Goal: Task Accomplishment & Management: Use online tool/utility

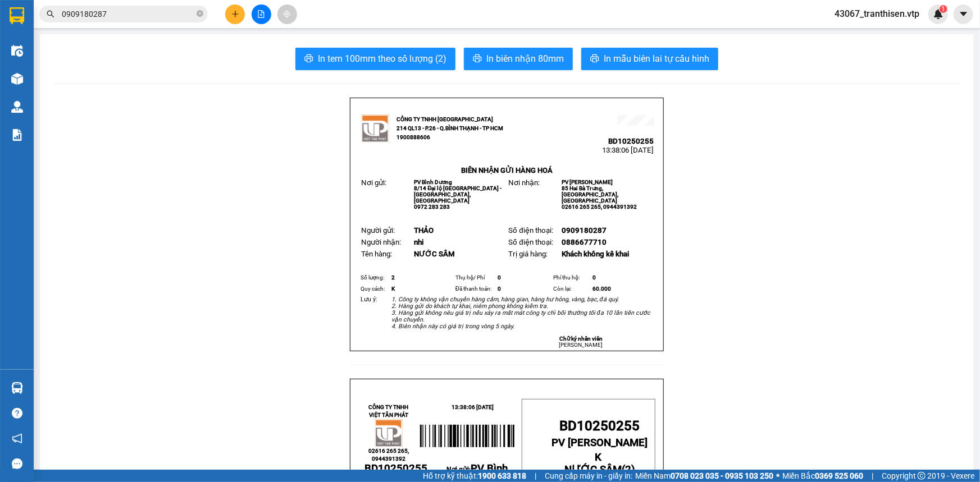
click at [239, 14] on icon "plus" at bounding box center [235, 14] width 8 height 8
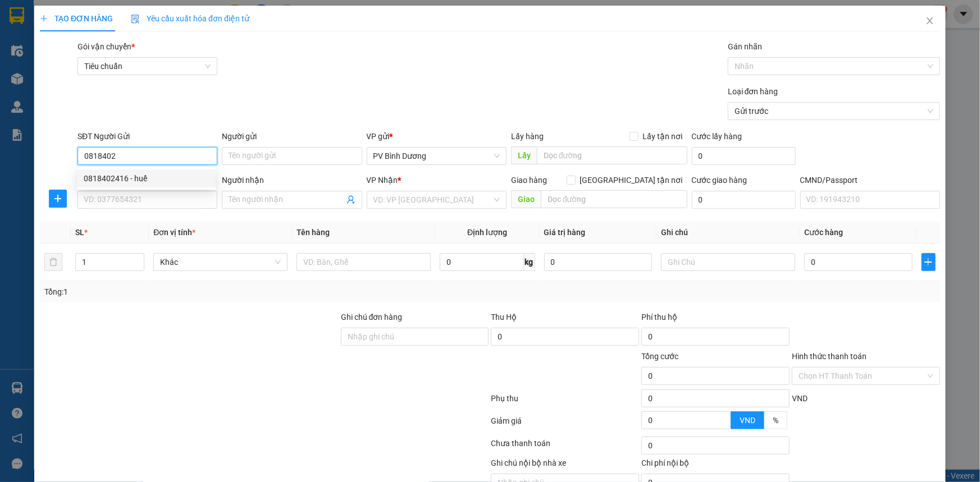
click at [171, 180] on div "0818402416 - huế" at bounding box center [146, 178] width 125 height 12
type input "0818402416"
type input "huế"
type input "0343519417"
type input "BIÊN"
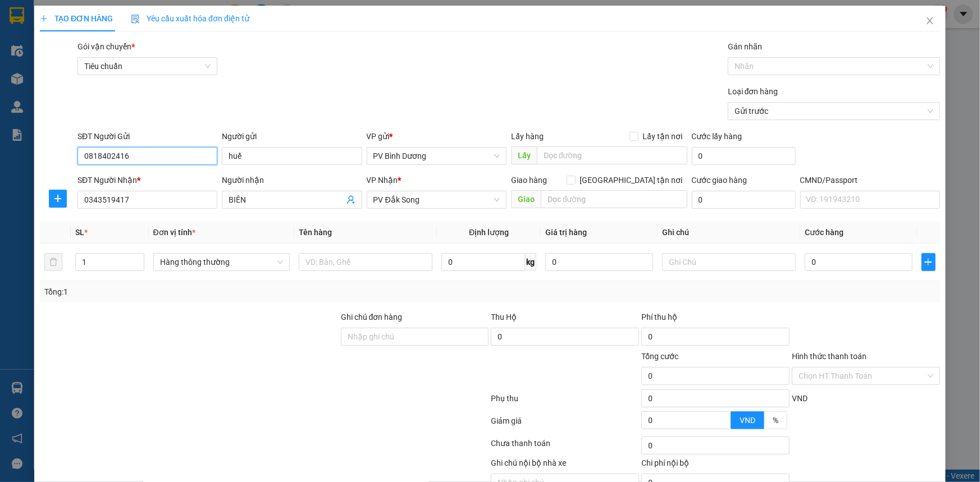
type input "0818402416"
click at [259, 107] on div "Loại đơn hàng Gửi trước" at bounding box center [508, 104] width 867 height 39
drag, startPoint x: 142, startPoint y: 158, endPoint x: 51, endPoint y: 164, distance: 91.7
click at [51, 164] on div "SĐT Người Gửi 0818402416 Người gửi huế VP gửi * PV Bình Dương Lấy hàng Lấy tận …" at bounding box center [490, 149] width 902 height 39
drag, startPoint x: 143, startPoint y: 195, endPoint x: 52, endPoint y: 201, distance: 91.1
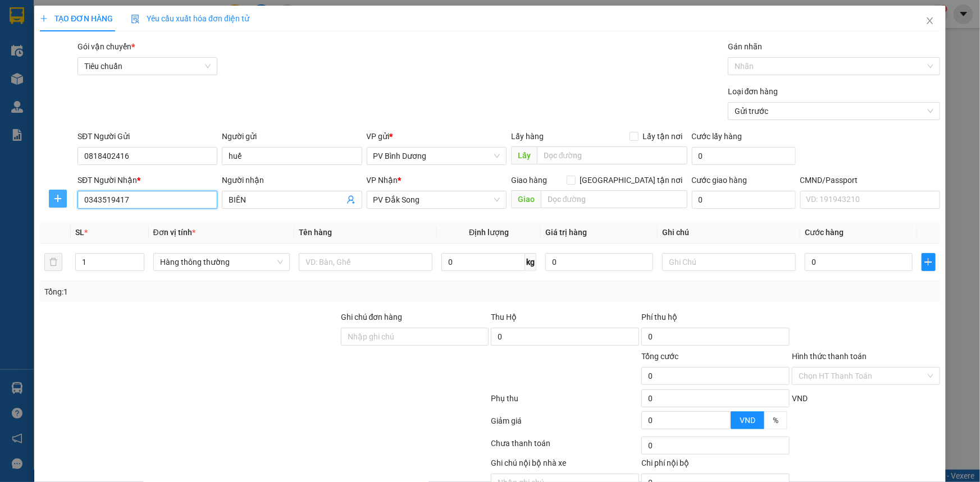
click at [52, 201] on div "SĐT Người Nhận * 0343519417 Người nhận BIÊN VP Nhận * PV Đắk Song Giao hàng [GE…" at bounding box center [490, 193] width 902 height 39
click at [319, 264] on input "text" at bounding box center [366, 262] width 134 height 18
type input "D"
type input "ĐỒ ĂN"
click at [442, 6] on div "TẠO ĐƠN HÀNG Yêu cầu xuất hóa đơn điện tử" at bounding box center [490, 19] width 900 height 26
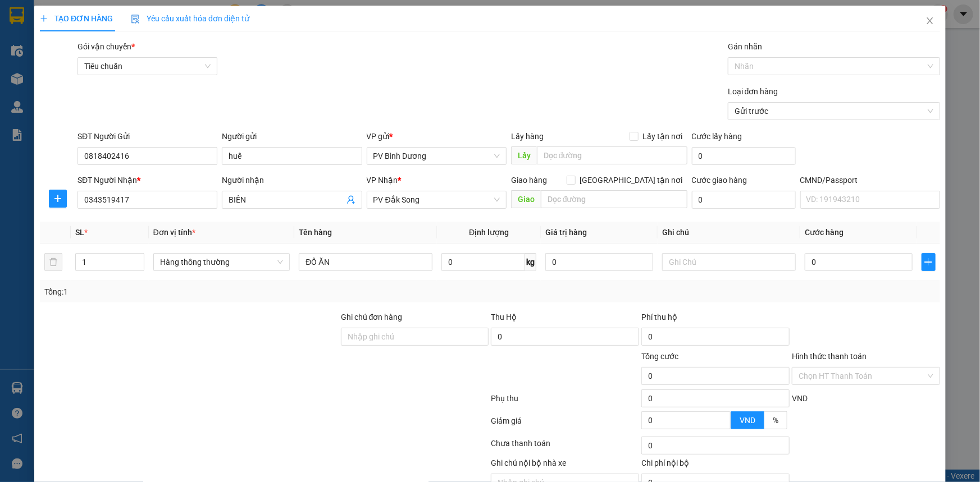
click at [442, 49] on div "Gói vận chuyển * Tiêu chuẩn Gán nhãn Nhãn" at bounding box center [508, 59] width 867 height 39
click at [713, 265] on input "text" at bounding box center [729, 262] width 134 height 18
click at [125, 259] on input "1" at bounding box center [110, 262] width 68 height 17
type input "3"
click at [763, 264] on input "text" at bounding box center [729, 262] width 134 height 18
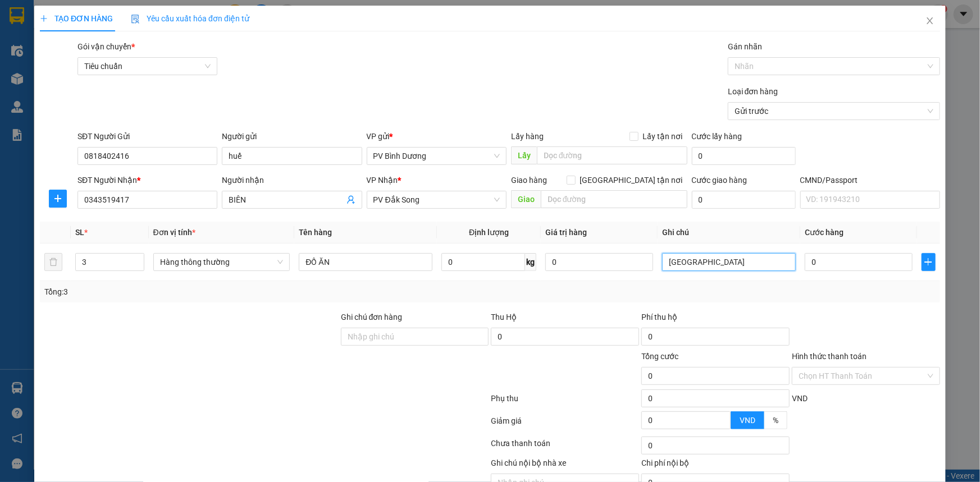
type input "[GEOGRAPHIC_DATA]"
click at [583, 70] on div "Gói vận chuyển * Tiêu chuẩn Gán nhãn Nhãn" at bounding box center [508, 59] width 867 height 39
click at [809, 257] on input "0" at bounding box center [858, 262] width 108 height 18
type input "1"
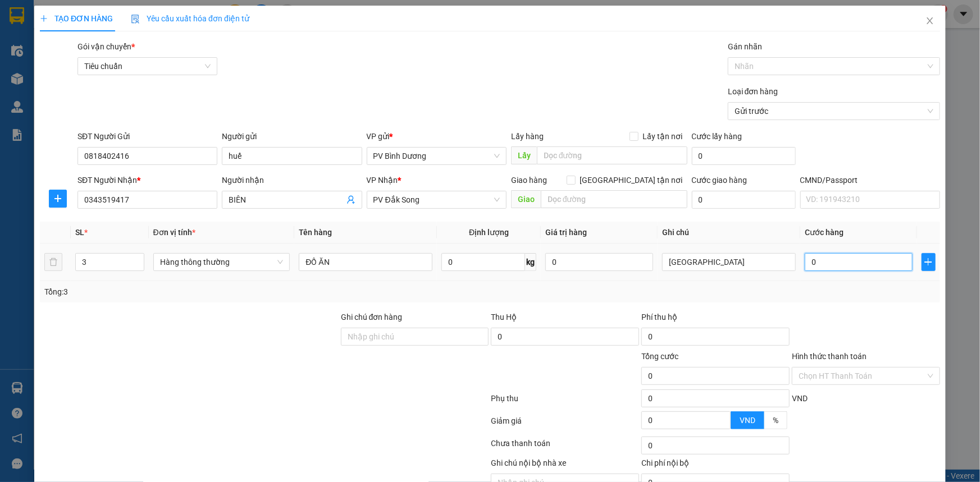
type input "1"
type input "16"
type input "160"
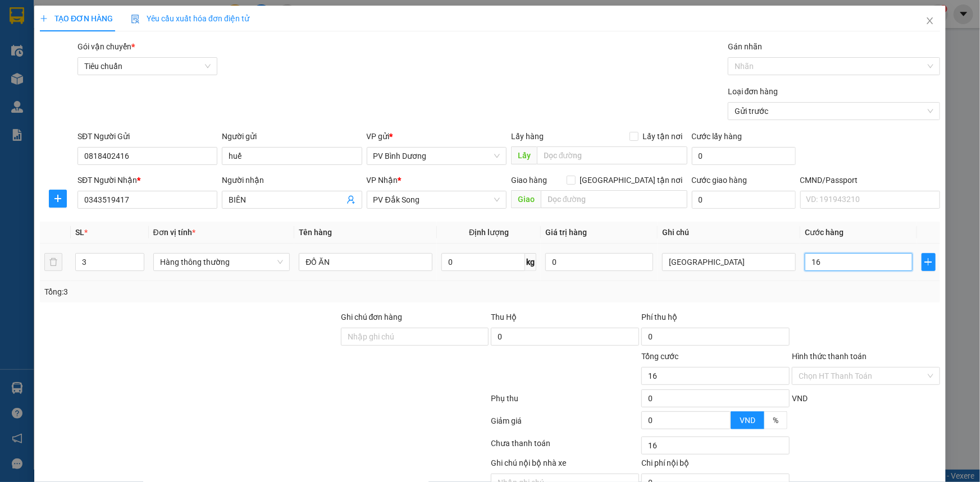
type input "160"
type input "1.600"
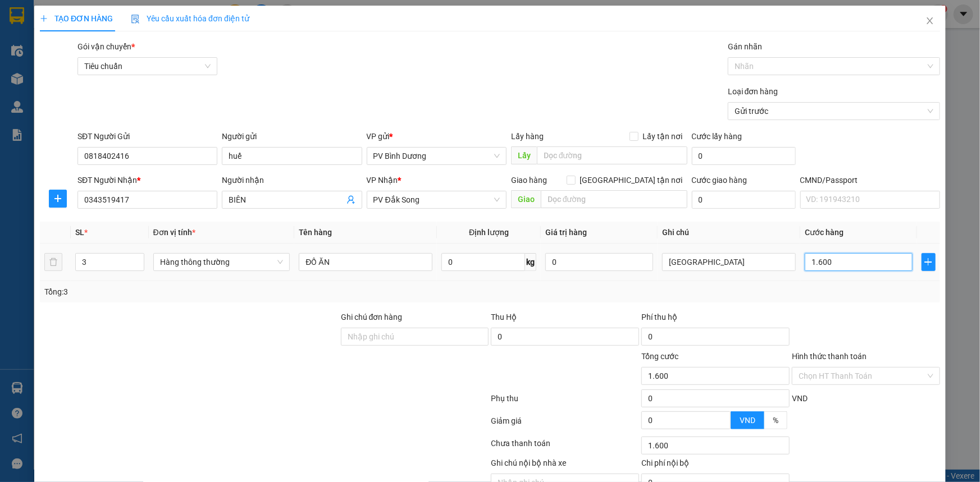
type input "16.000"
type input "160.000"
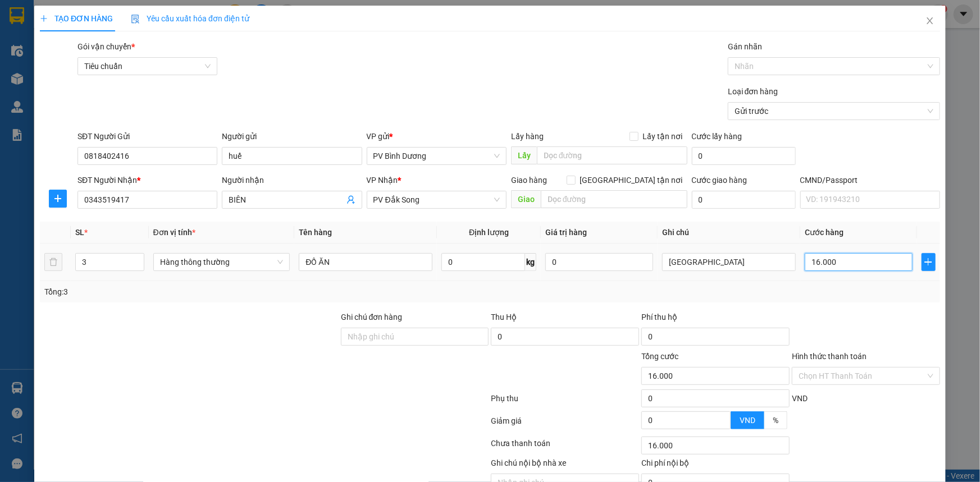
type input "160.000"
click at [627, 84] on form "Transit Pickup Surcharge Ids Transit Deliver Surcharge Ids Transit Deliver Surc…" at bounding box center [490, 82] width 900 height 84
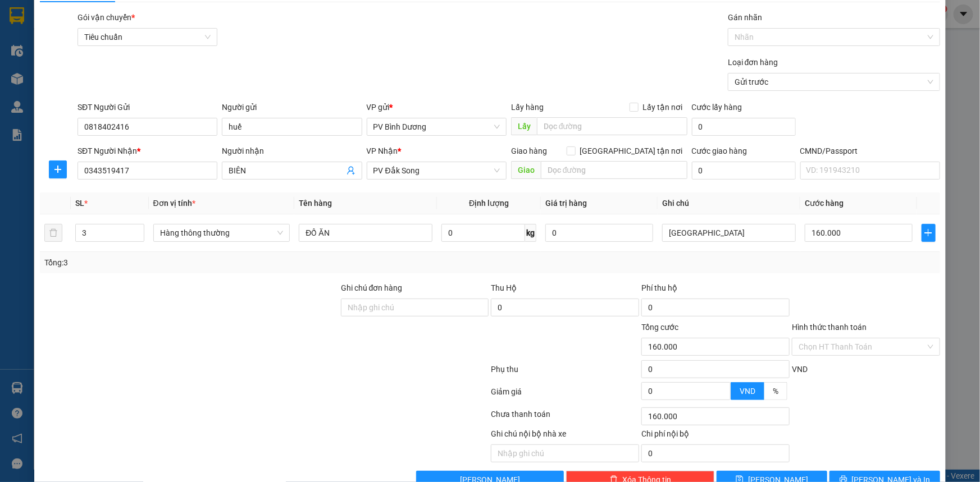
scroll to position [57, 0]
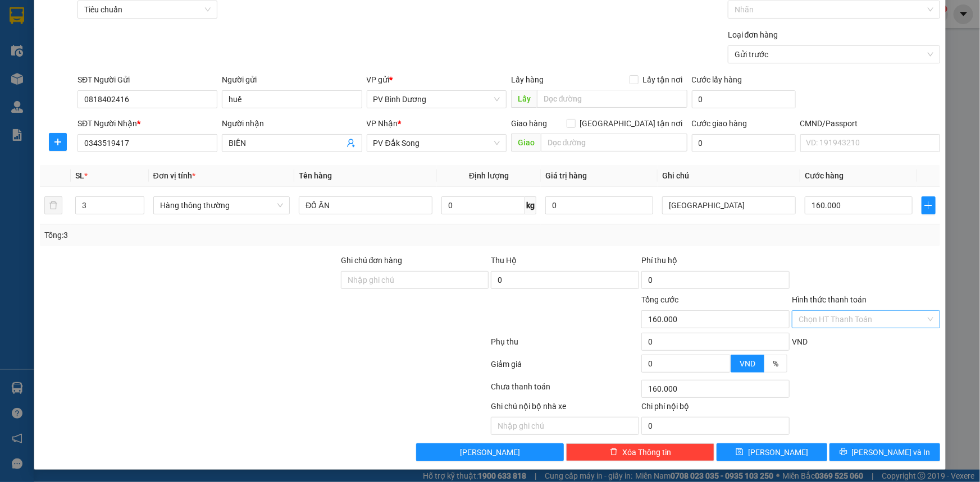
click at [835, 323] on input "Hình thức thanh toán" at bounding box center [861, 319] width 127 height 17
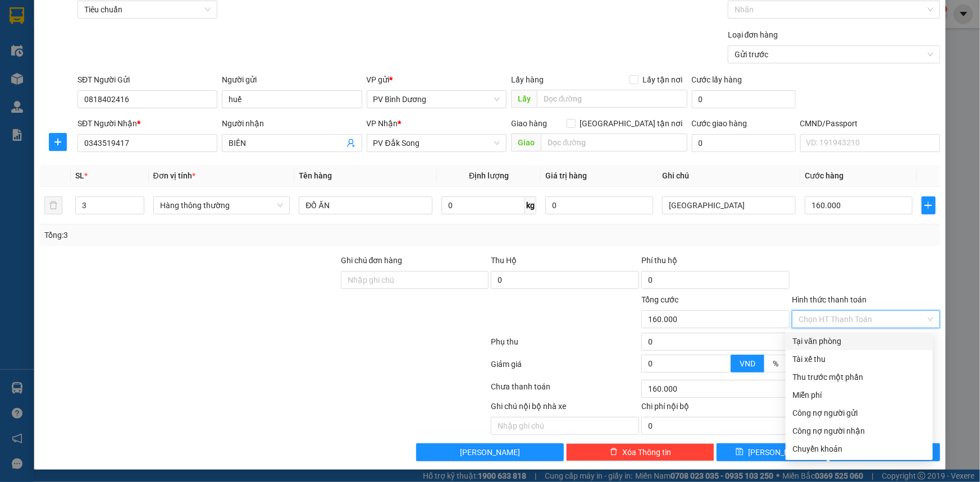
click at [831, 341] on div "Tại văn phòng" at bounding box center [859, 341] width 134 height 12
type input "0"
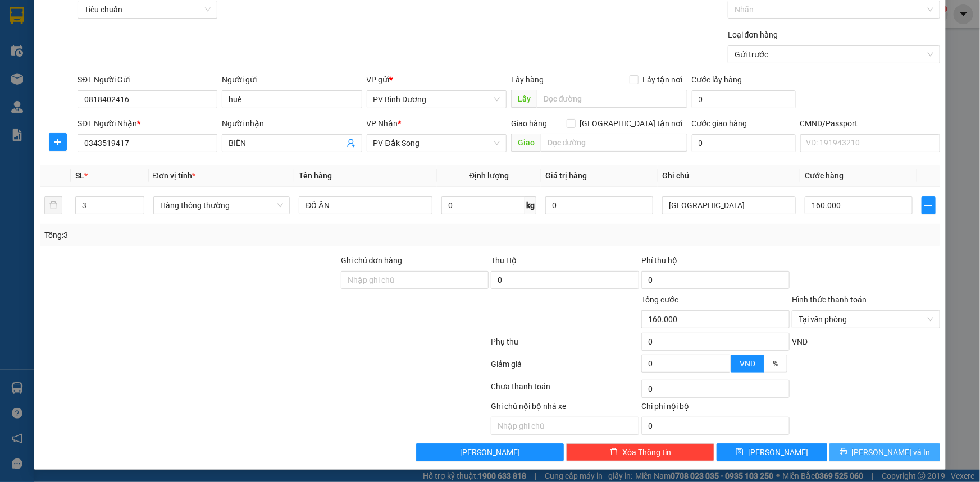
click at [880, 448] on span "[PERSON_NAME] và In" at bounding box center [891, 452] width 79 height 12
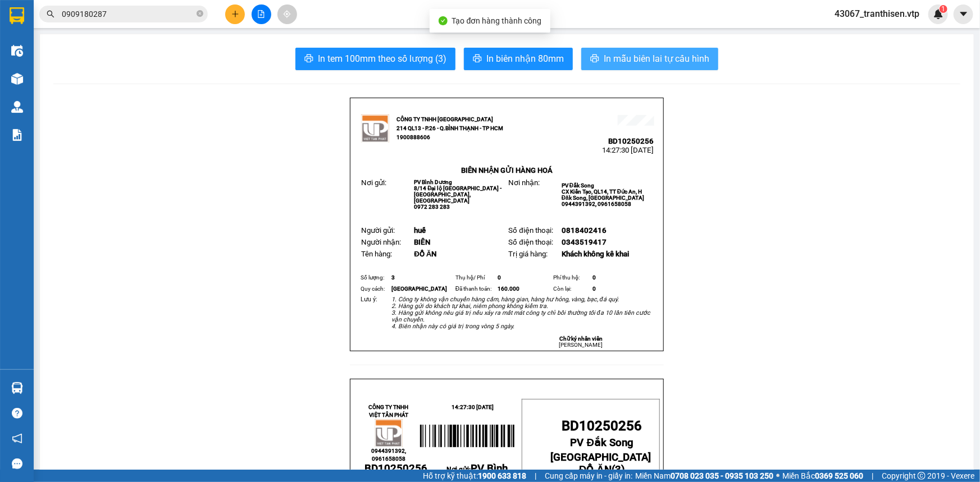
click at [668, 63] on span "In mẫu biên lai tự cấu hình" at bounding box center [656, 59] width 106 height 14
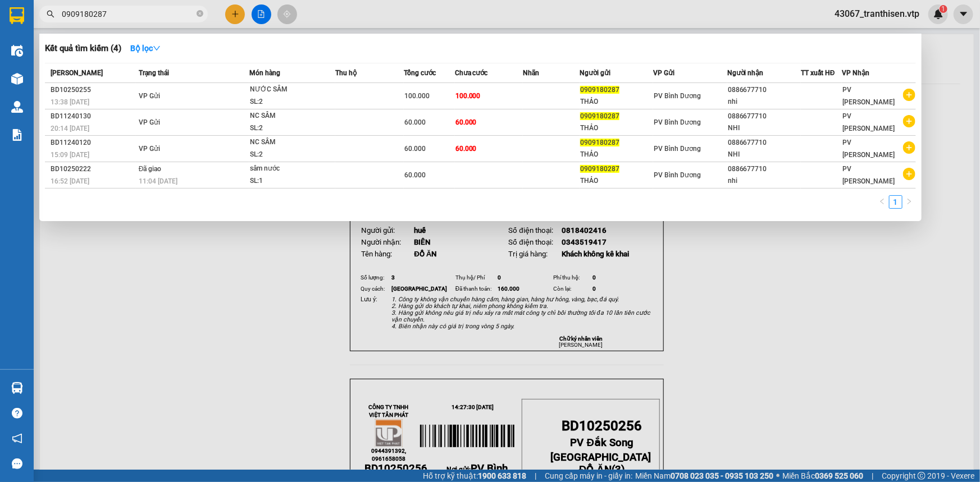
click at [148, 13] on input "0909180287" at bounding box center [128, 14] width 132 height 12
drag, startPoint x: 148, startPoint y: 13, endPoint x: 67, endPoint y: 17, distance: 80.4
click at [67, 17] on input "0909180287" at bounding box center [128, 14] width 132 height 12
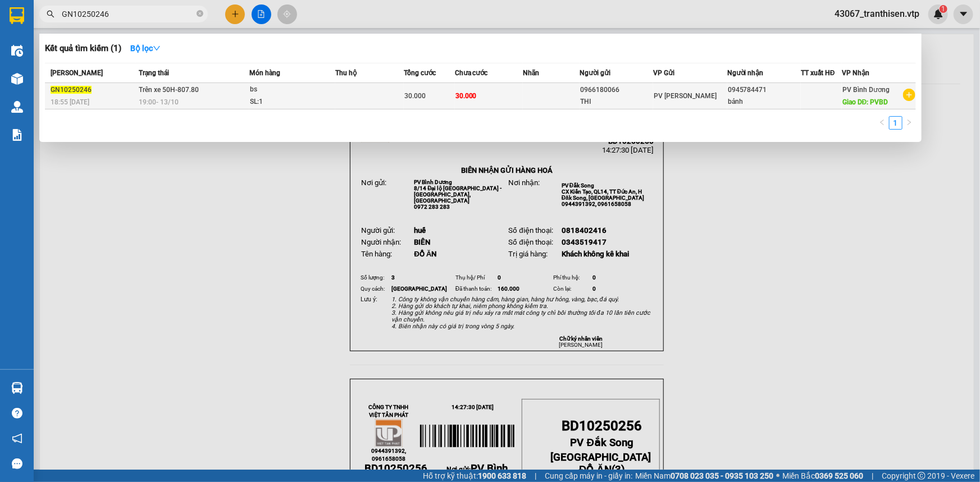
type input "GN10250246"
click at [223, 96] on div "19:00 [DATE]" at bounding box center [194, 102] width 110 height 12
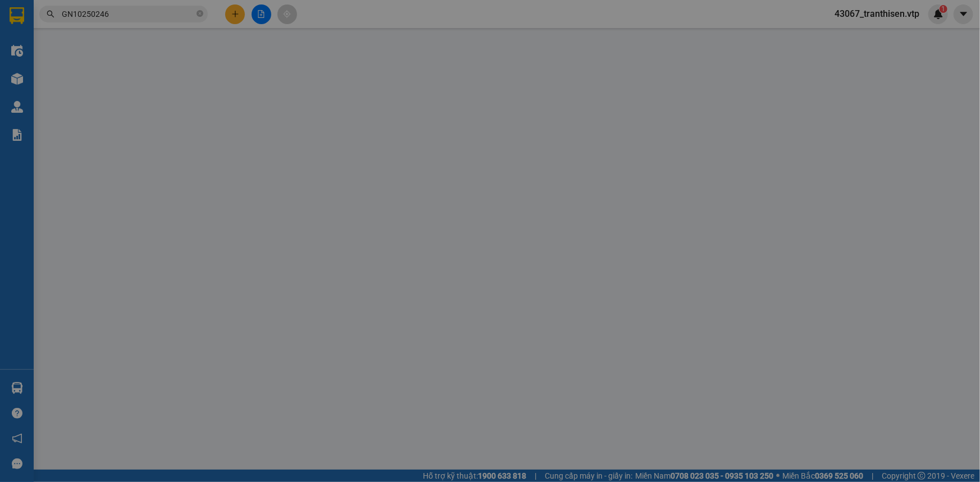
type input "1.500"
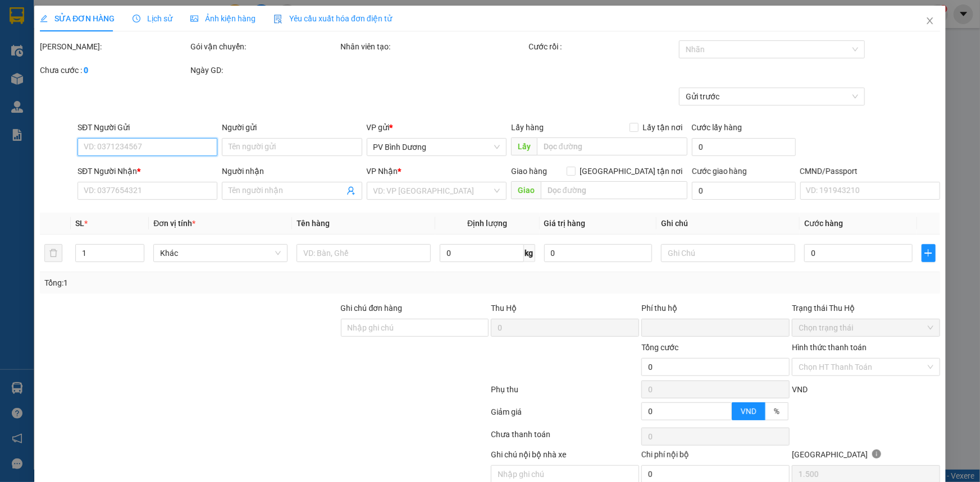
type input "0966180066"
type input "THI"
type input "0945784471"
type input "bảnh"
type input "PVBD"
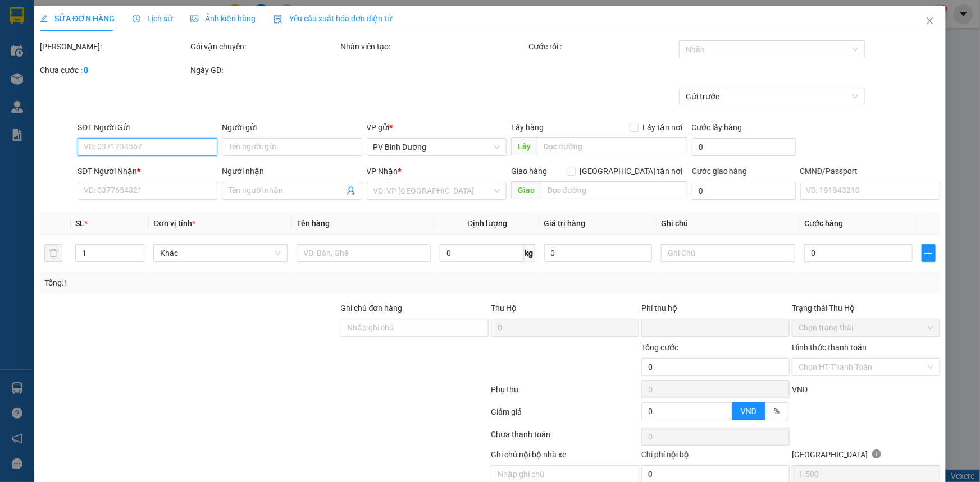
type input "0"
type input "30.000"
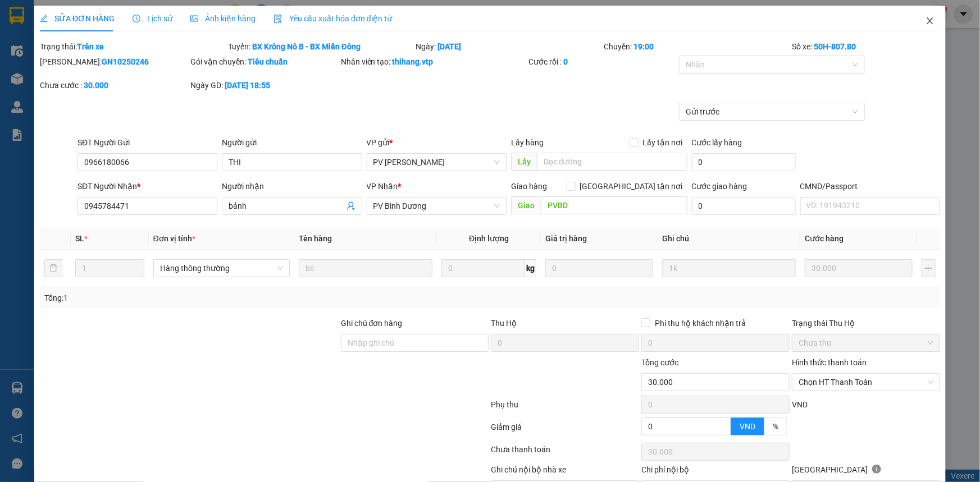
click at [919, 27] on span "Close" at bounding box center [929, 21] width 31 height 31
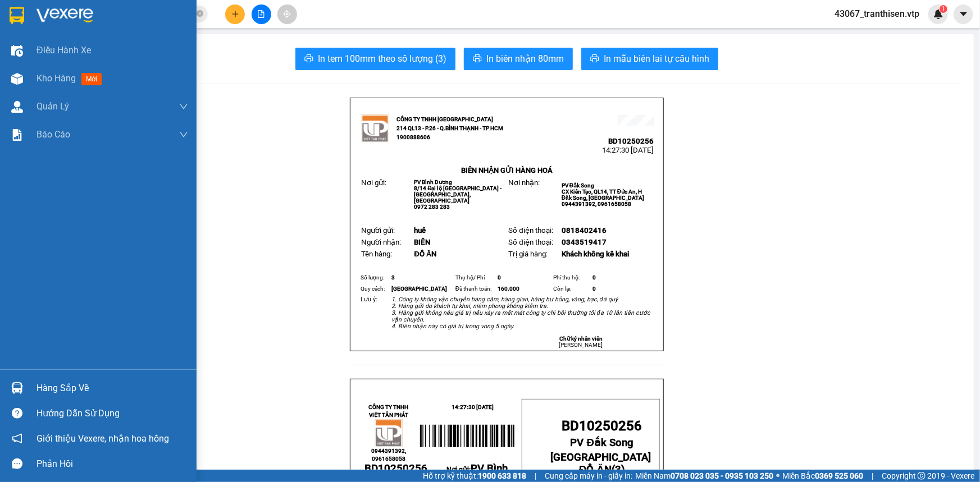
click at [40, 387] on div "Hàng sắp về" at bounding box center [112, 388] width 152 height 17
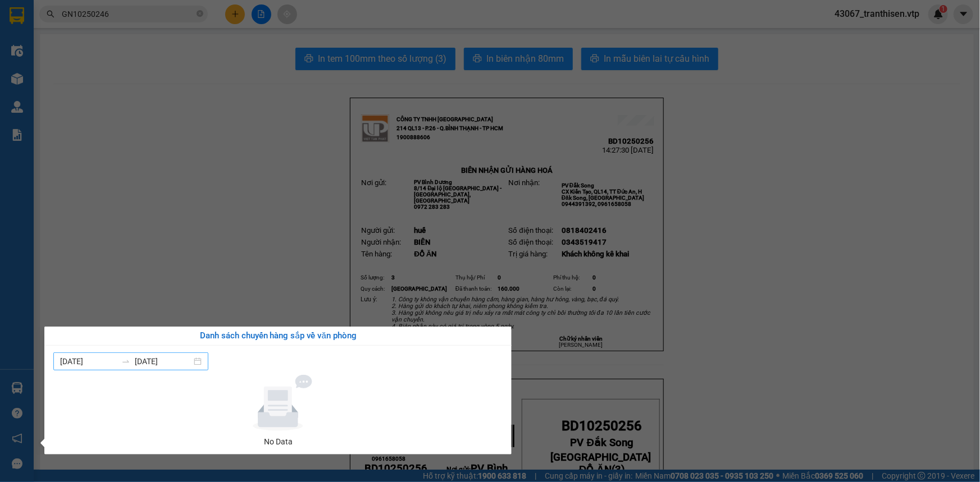
click at [87, 362] on input "[DATE]" at bounding box center [88, 361] width 57 height 12
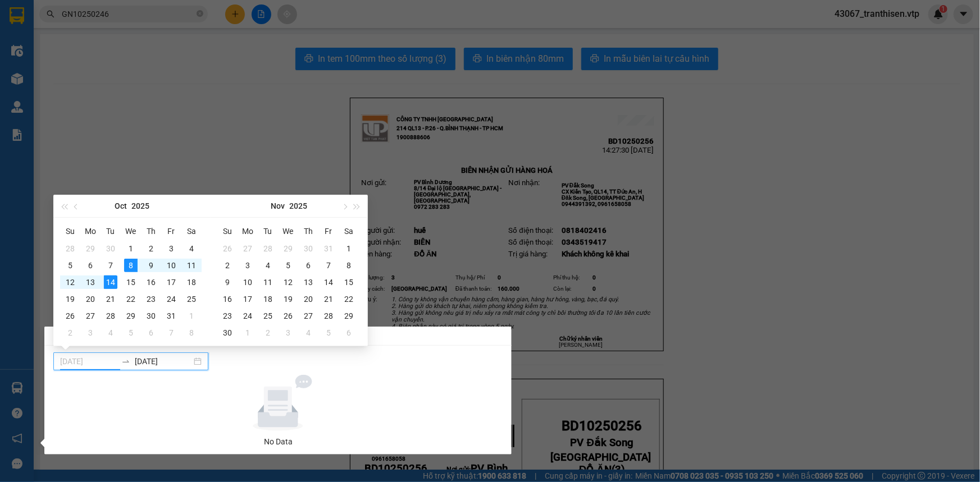
type input "[DATE]"
click at [250, 126] on section "Kết quả tìm kiếm ( 1 ) Bộ lọc Mã ĐH Trạng thái Món hàng Thu hộ Tổng cước Chưa c…" at bounding box center [490, 241] width 980 height 482
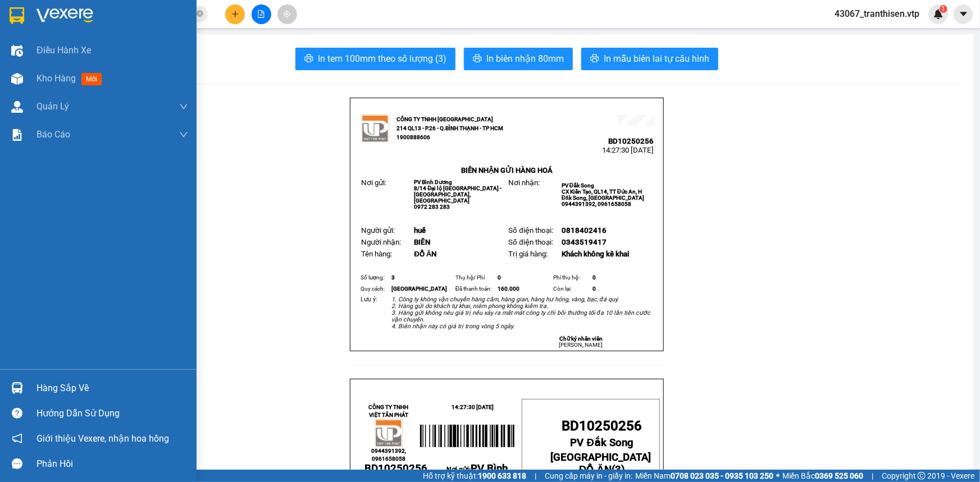
click at [45, 385] on div "Hàng sắp về" at bounding box center [112, 388] width 152 height 17
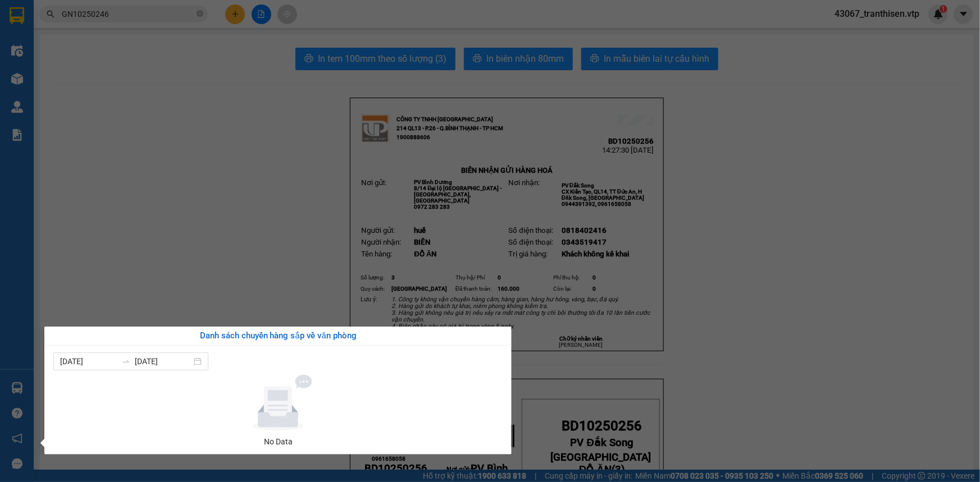
click at [108, 317] on section "Kết quả tìm kiếm ( 1 ) Bộ lọc Mã ĐH Trạng thái Món hàng Thu hộ Tổng cước Chưa c…" at bounding box center [490, 241] width 980 height 482
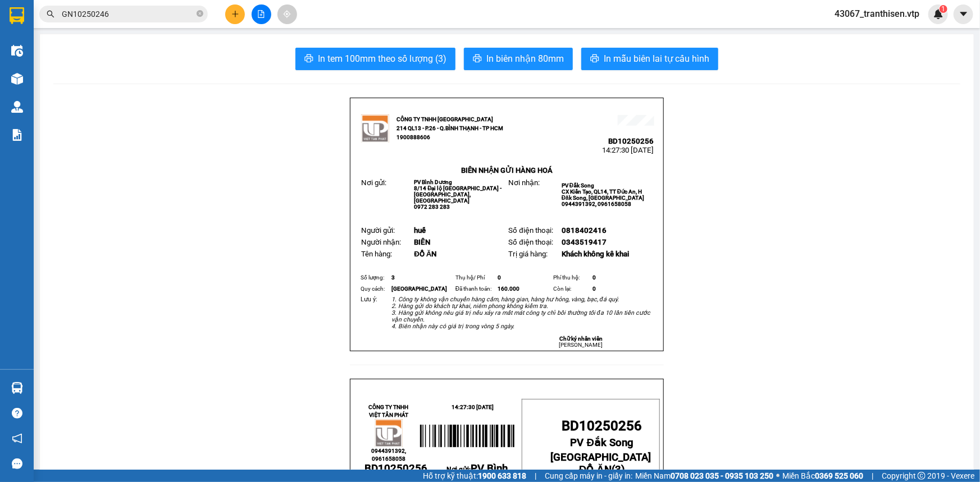
click at [134, 13] on input "GN10250246" at bounding box center [128, 14] width 132 height 12
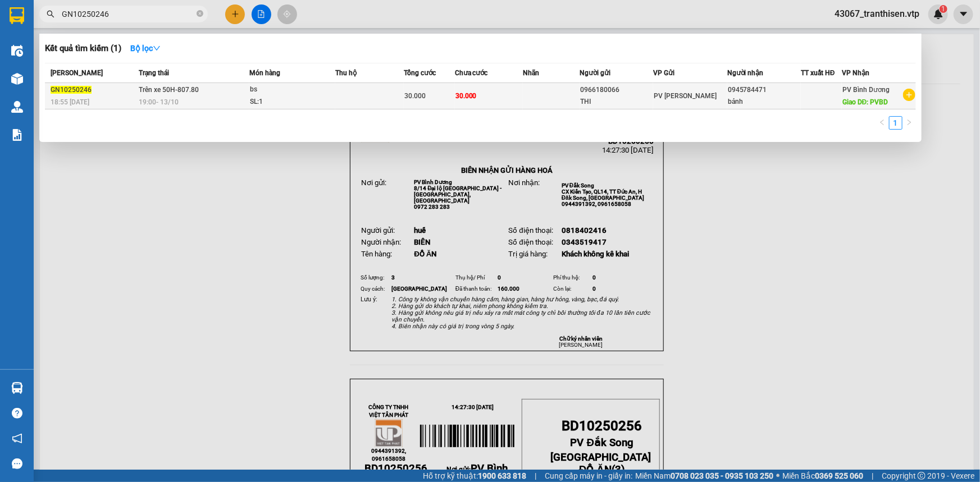
click at [233, 89] on td "Trên xe 50H-807.80 19:00 [DATE]" at bounding box center [192, 96] width 113 height 26
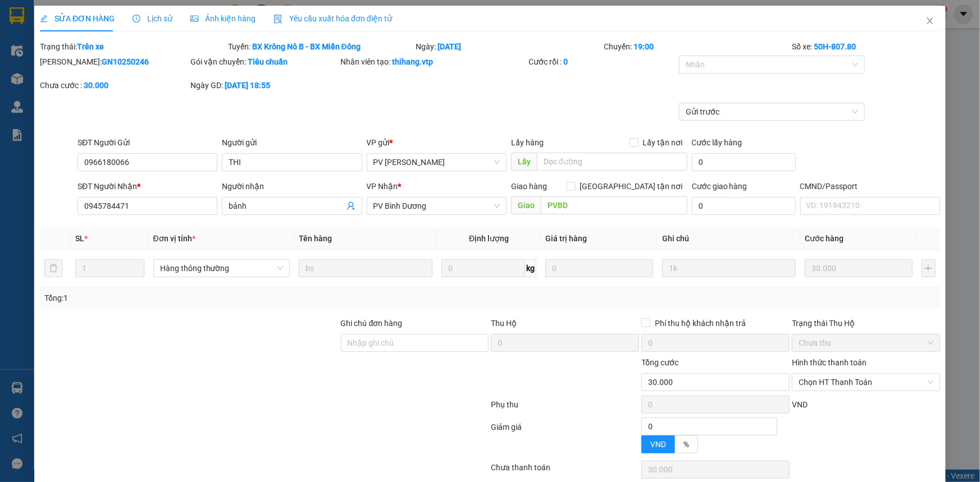
type input "1.500"
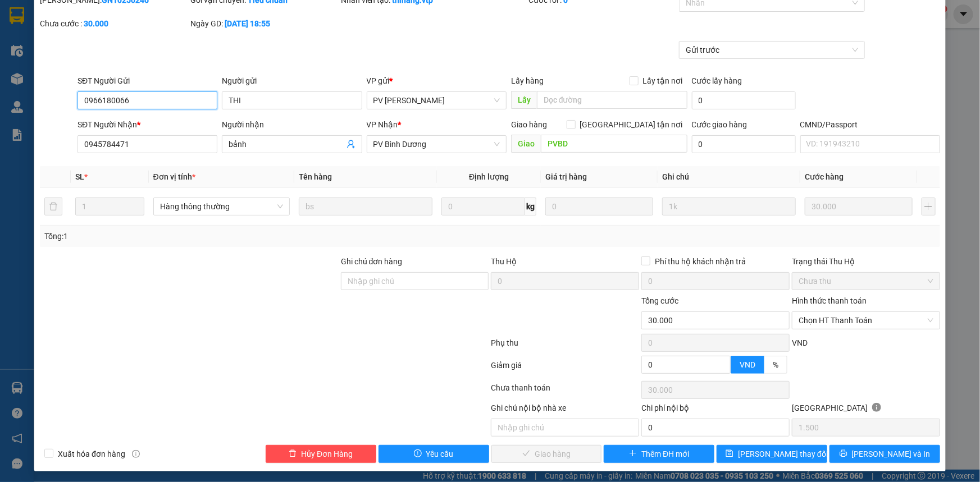
scroll to position [63, 0]
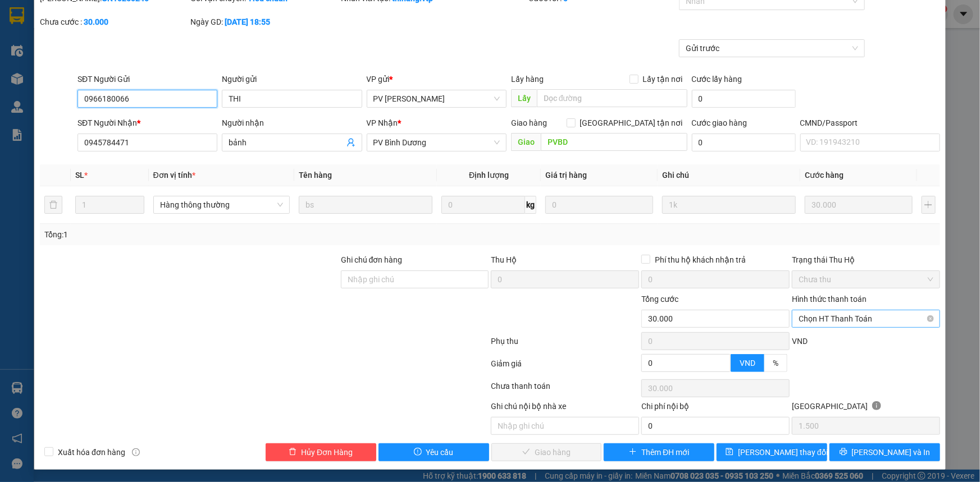
click at [849, 319] on span "Chọn HT Thanh Toán" at bounding box center [865, 318] width 135 height 17
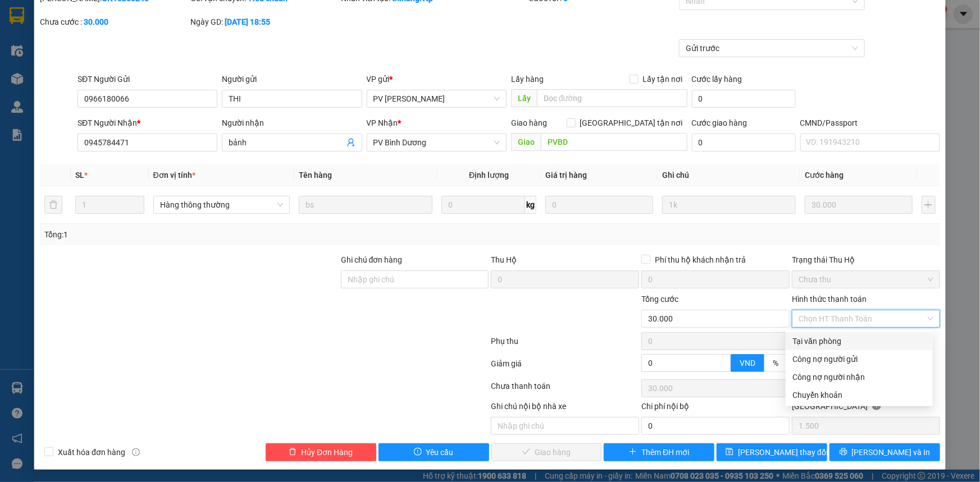
click at [849, 340] on div "Tại văn phòng" at bounding box center [859, 341] width 134 height 12
type input "0"
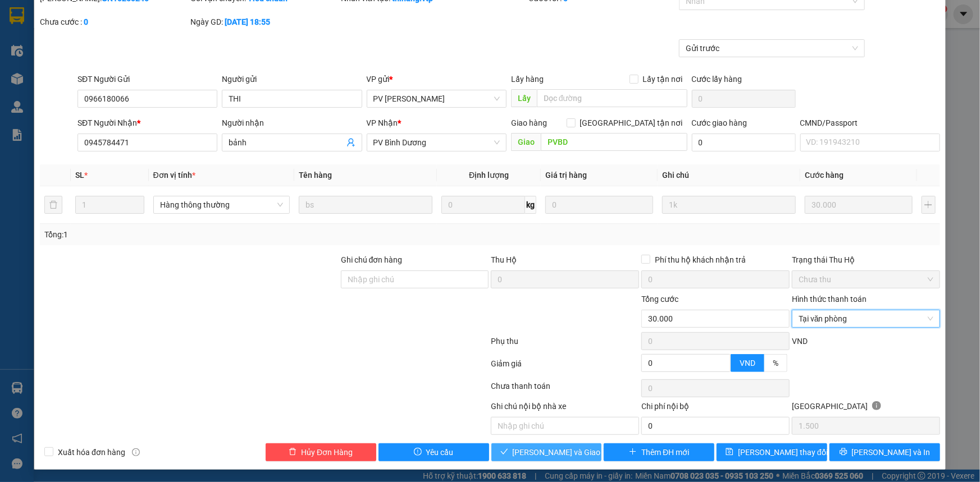
click at [549, 456] on span "[PERSON_NAME] và Giao hàng" at bounding box center [567, 452] width 108 height 12
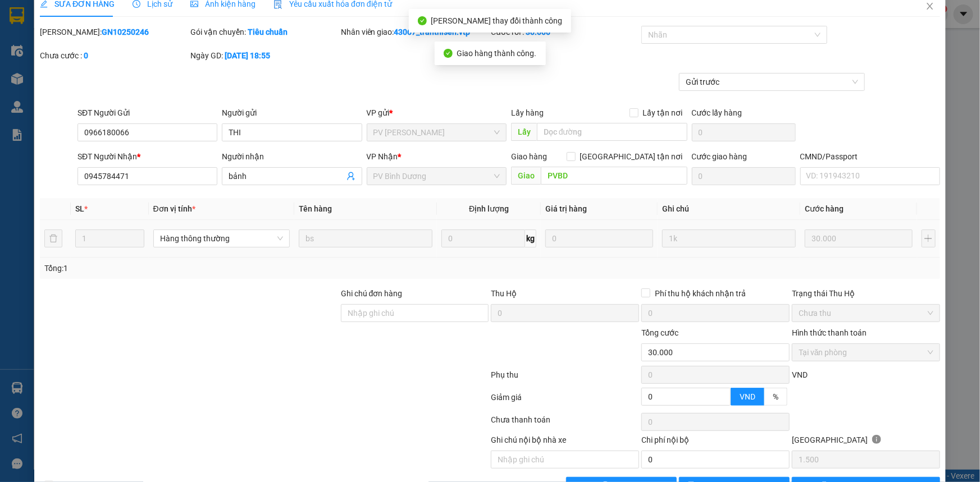
scroll to position [0, 0]
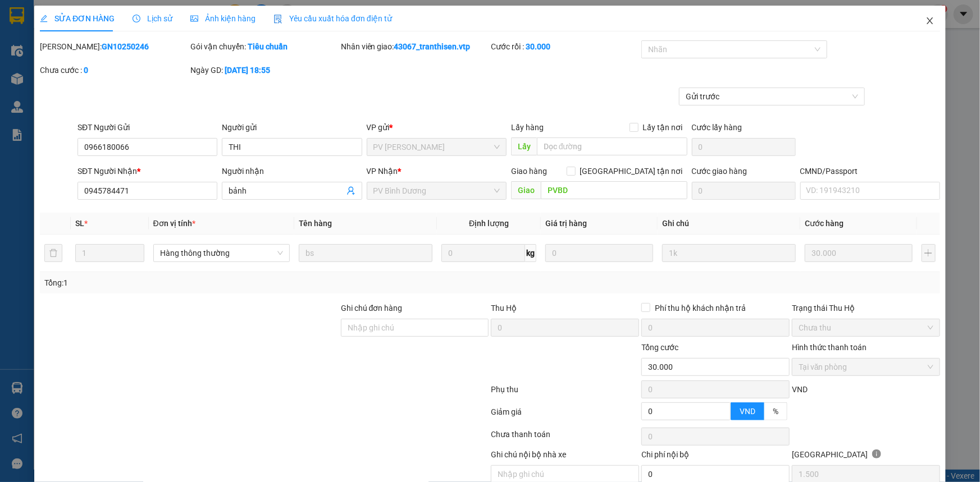
click at [925, 22] on icon "close" at bounding box center [929, 20] width 9 height 9
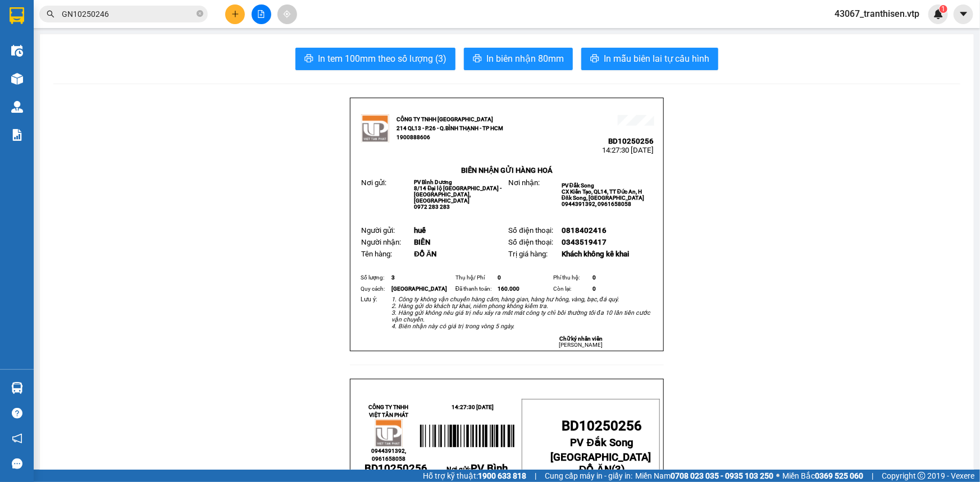
click at [264, 11] on icon "file-add" at bounding box center [261, 14] width 8 height 8
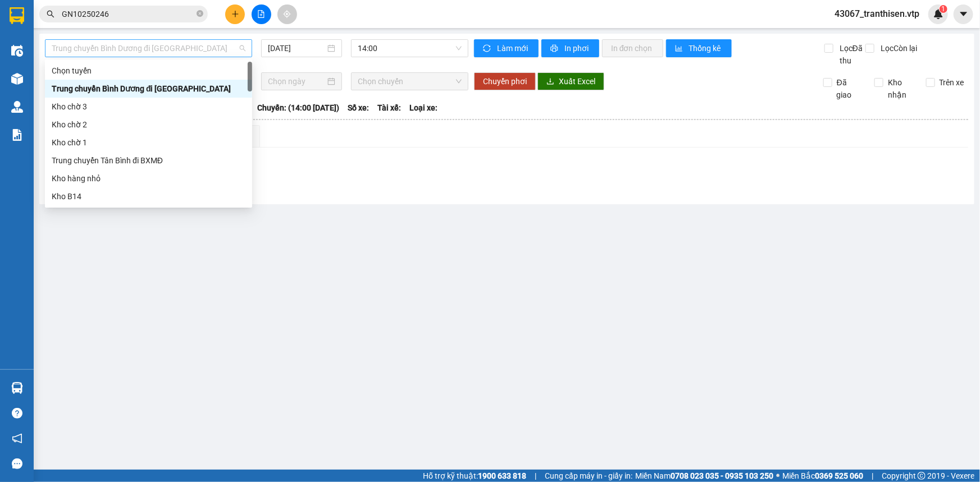
click at [161, 49] on span "Trung chuyển Bình Dương đi [GEOGRAPHIC_DATA]" at bounding box center [149, 48] width 194 height 17
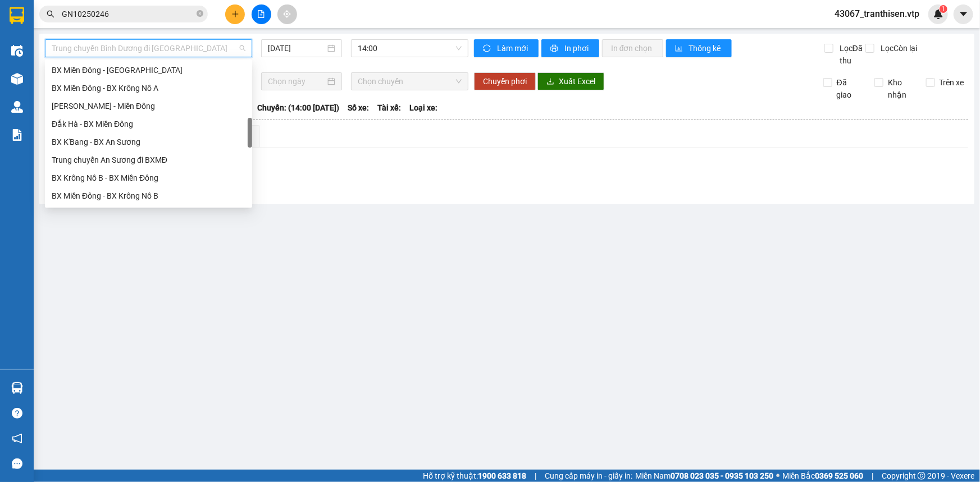
scroll to position [357, 0]
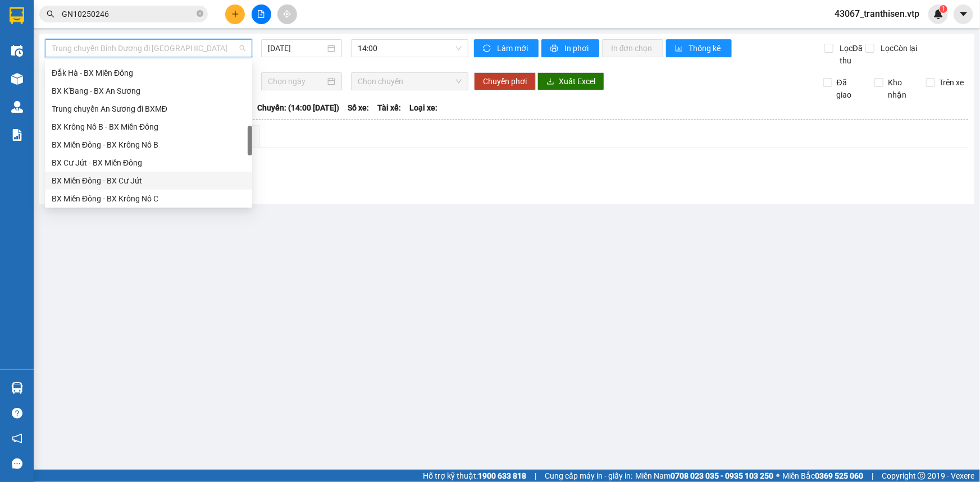
click at [159, 179] on div "BX Miền Đông - BX Cư Jút" at bounding box center [149, 181] width 194 height 12
type input "[DATE]"
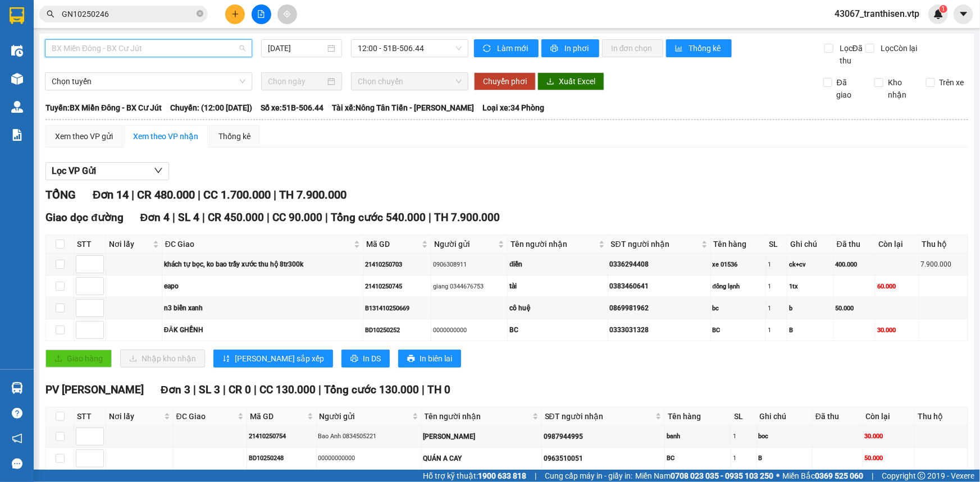
click at [182, 45] on span "BX Miền Đông - BX Cư Jút" at bounding box center [149, 48] width 194 height 17
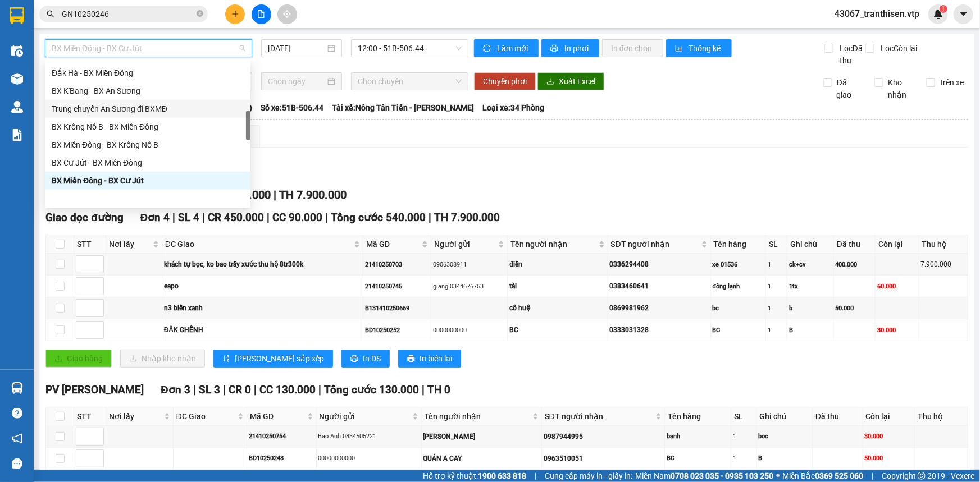
scroll to position [306, 0]
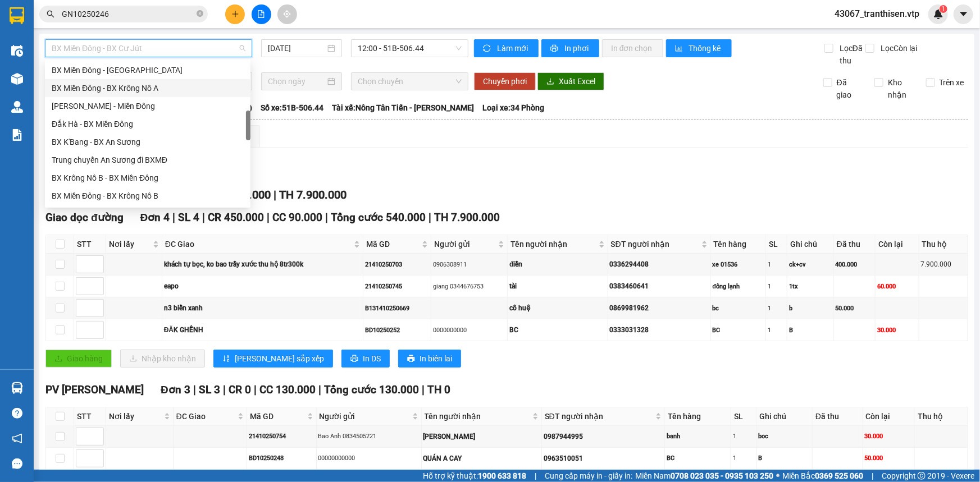
click at [179, 92] on div "BX Miền Đông - BX Krông Nô A" at bounding box center [148, 88] width 192 height 12
type input "[DATE]"
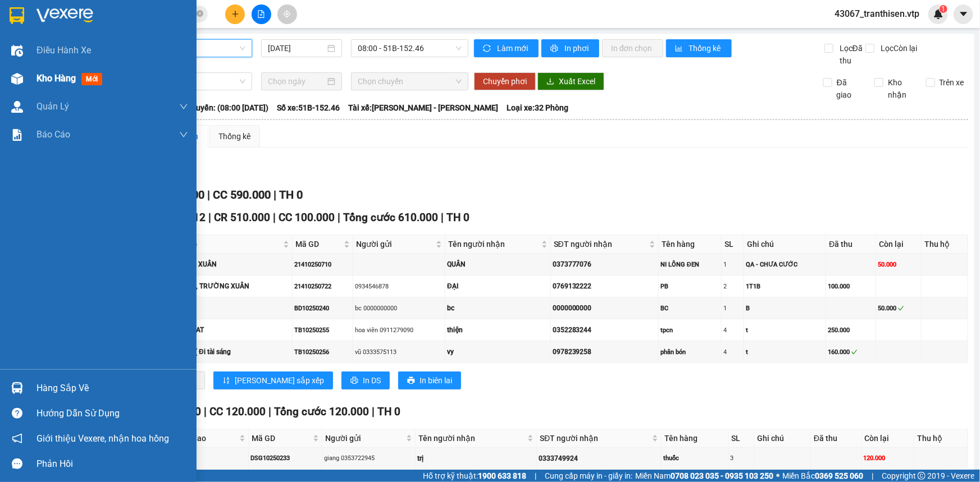
click at [42, 83] on span "Kho hàng" at bounding box center [55, 78] width 39 height 11
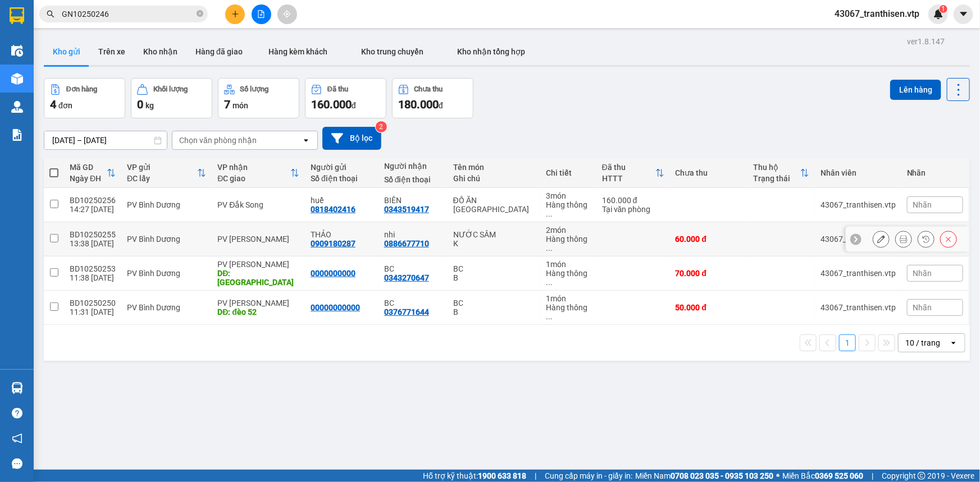
click at [278, 230] on td "PV [PERSON_NAME]" at bounding box center [258, 239] width 93 height 34
checkbox input "true"
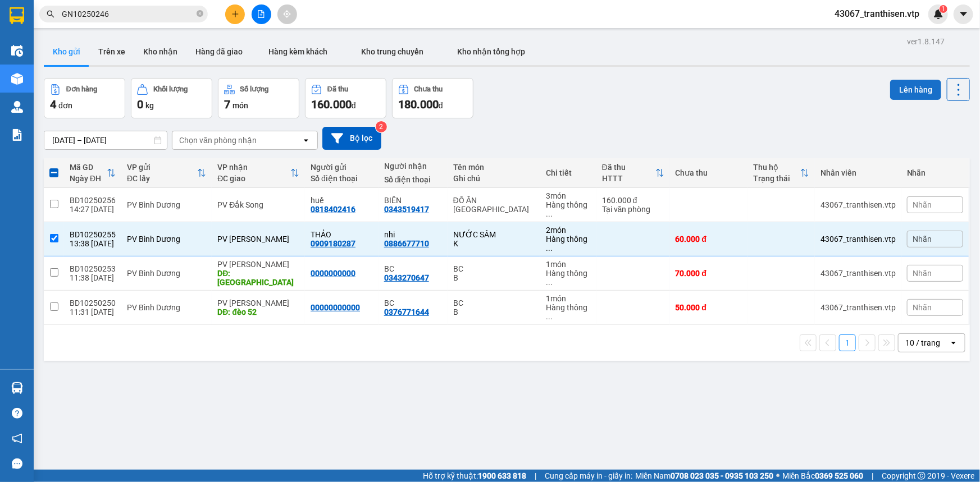
click at [903, 90] on button "Lên hàng" at bounding box center [915, 90] width 51 height 20
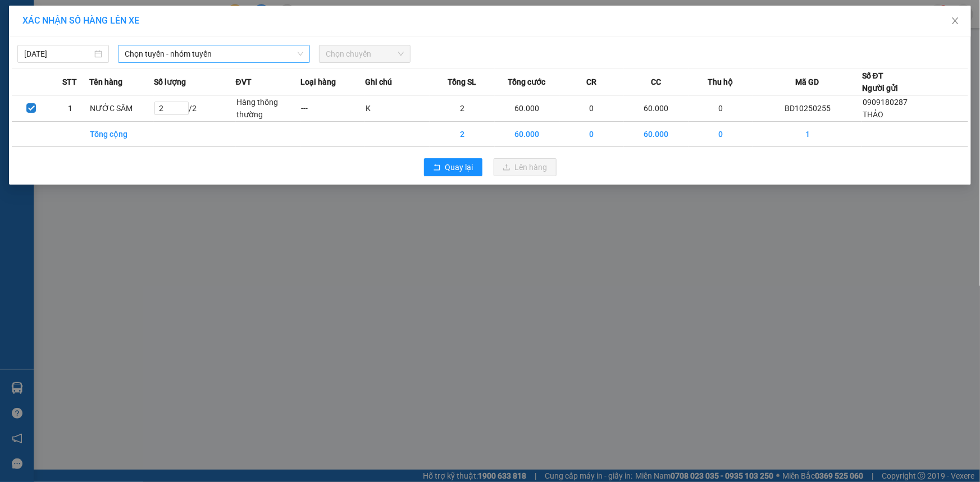
click at [236, 51] on span "Chọn tuyến - nhóm tuyến" at bounding box center [214, 53] width 179 height 17
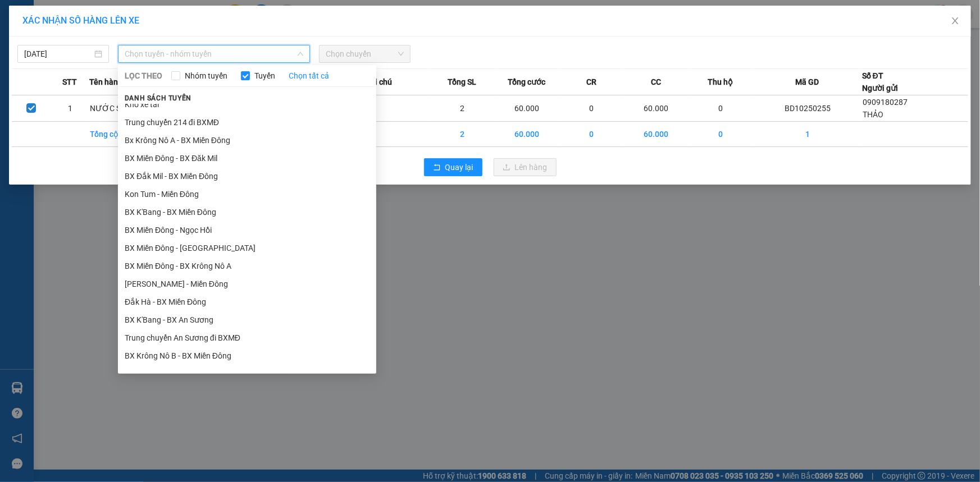
scroll to position [153, 0]
click at [232, 263] on li "BX Miền Đông - BX Krông Nô A" at bounding box center [247, 266] width 258 height 18
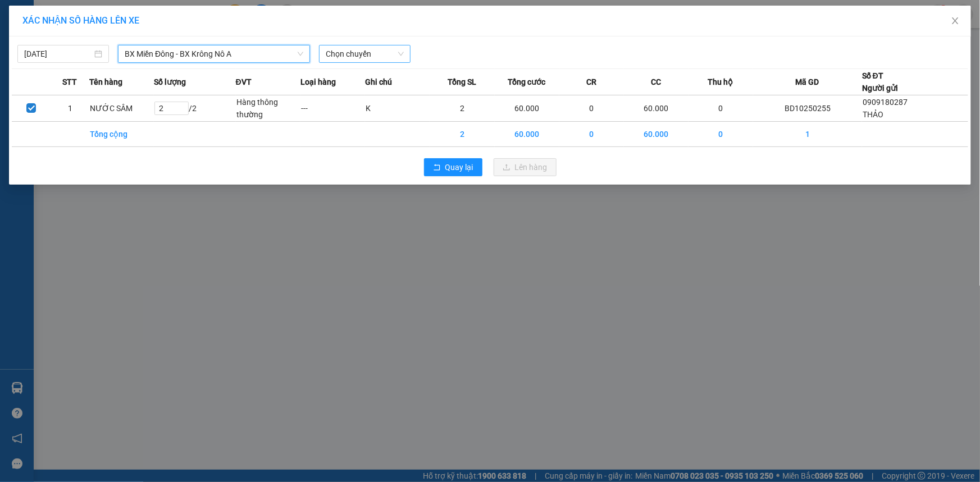
click at [365, 54] on span "Chọn chuyến" at bounding box center [365, 53] width 78 height 17
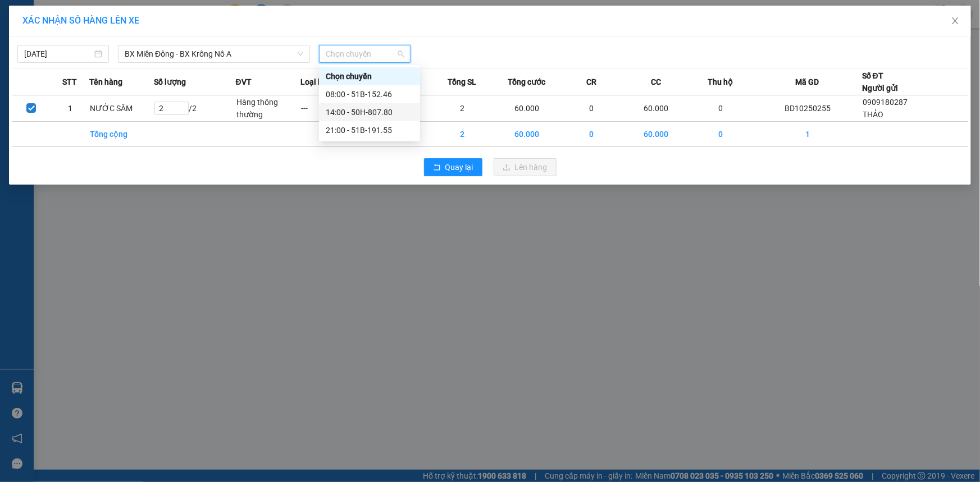
click at [355, 112] on div "14:00 - 50H-807.80" at bounding box center [370, 112] width 88 height 12
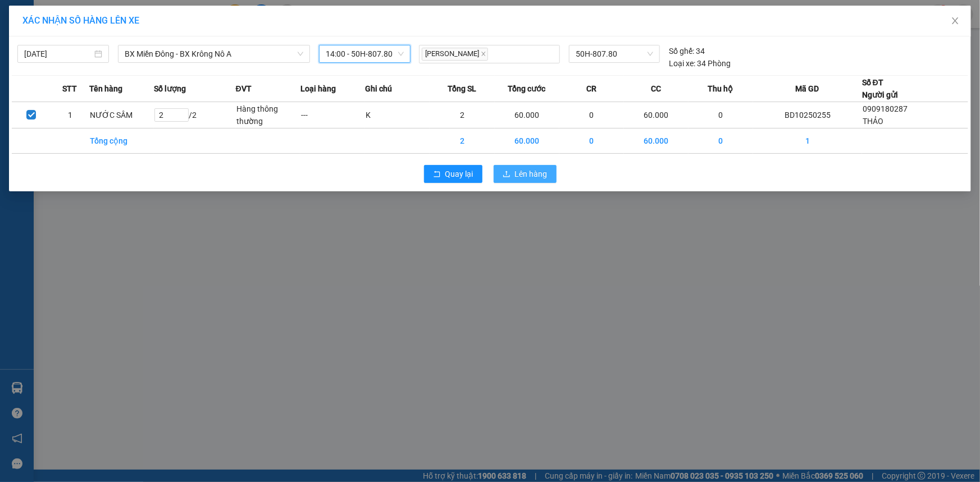
click at [521, 171] on span "Lên hàng" at bounding box center [531, 174] width 33 height 12
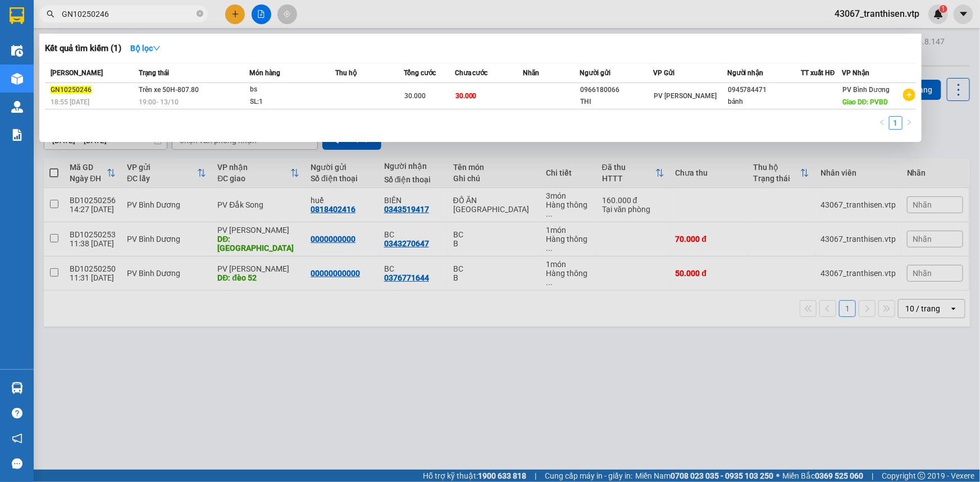
click at [140, 15] on input "GN10250246" at bounding box center [128, 14] width 132 height 12
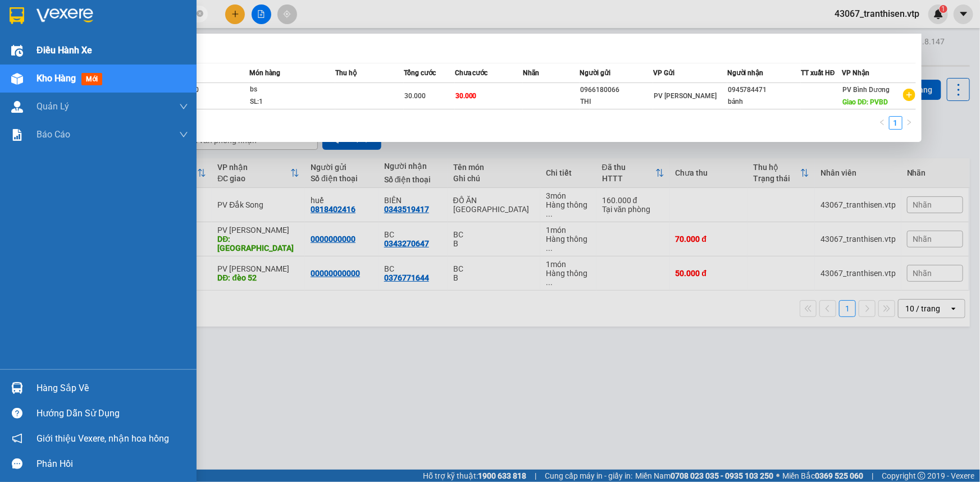
drag, startPoint x: 140, startPoint y: 15, endPoint x: 0, endPoint y: 39, distance: 141.8
click at [0, 39] on section "Kết quả tìm kiếm ( 1 ) Bộ lọc Mã ĐH Trạng thái Món hàng Thu hộ Tổng cước Chưa c…" at bounding box center [490, 241] width 980 height 482
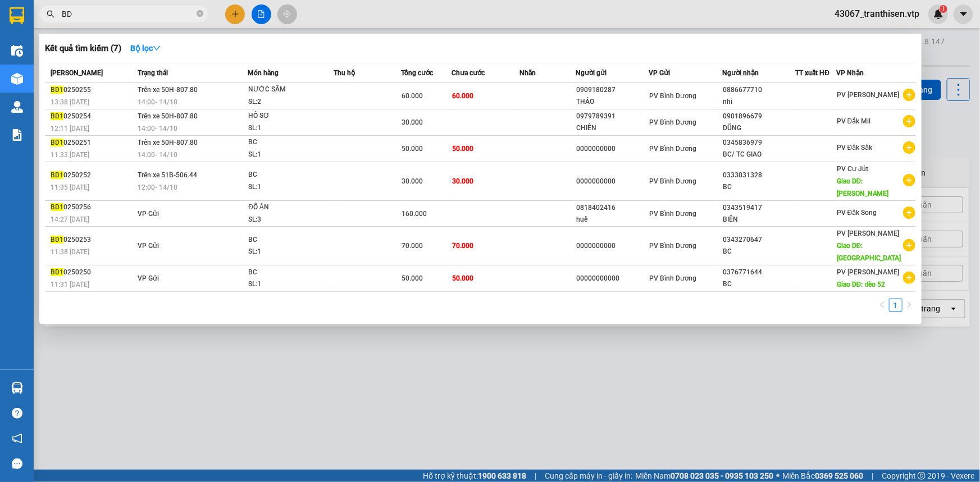
type input "B"
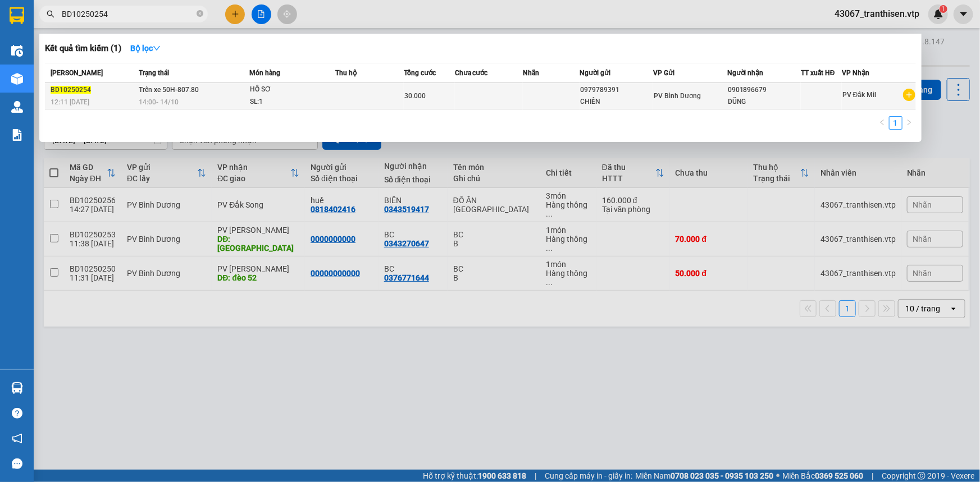
type input "BD10250254"
click at [523, 97] on td at bounding box center [551, 96] width 57 height 26
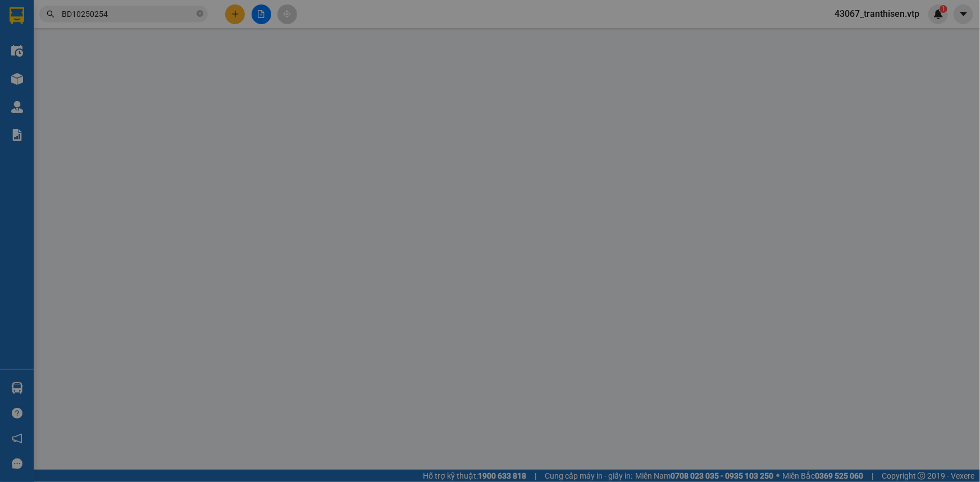
type input "0979789391"
type input "CHIẾN"
type input "0901896679"
type input "DŨNG"
type input "0"
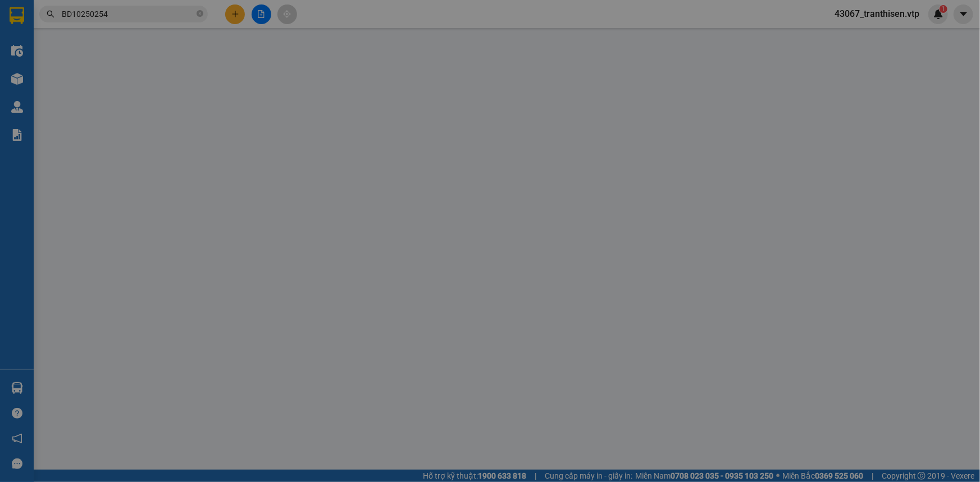
type input "30.000"
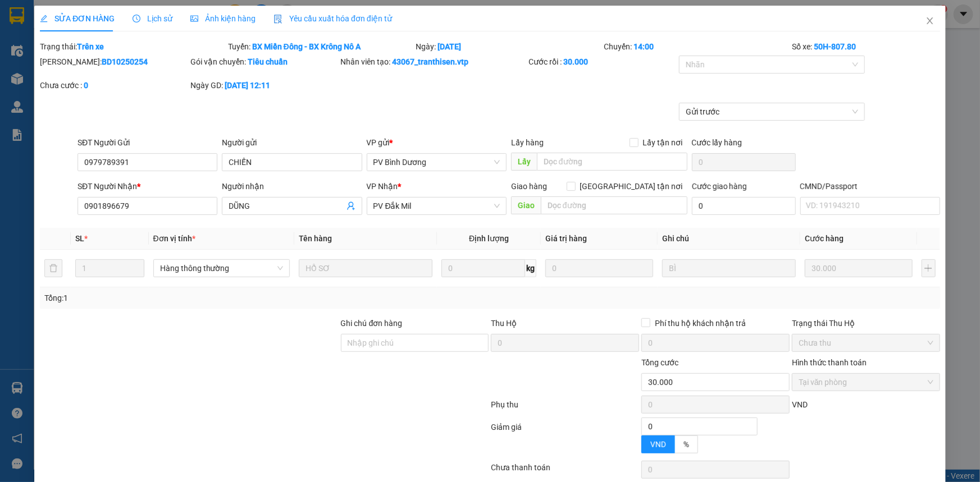
type input "1.500"
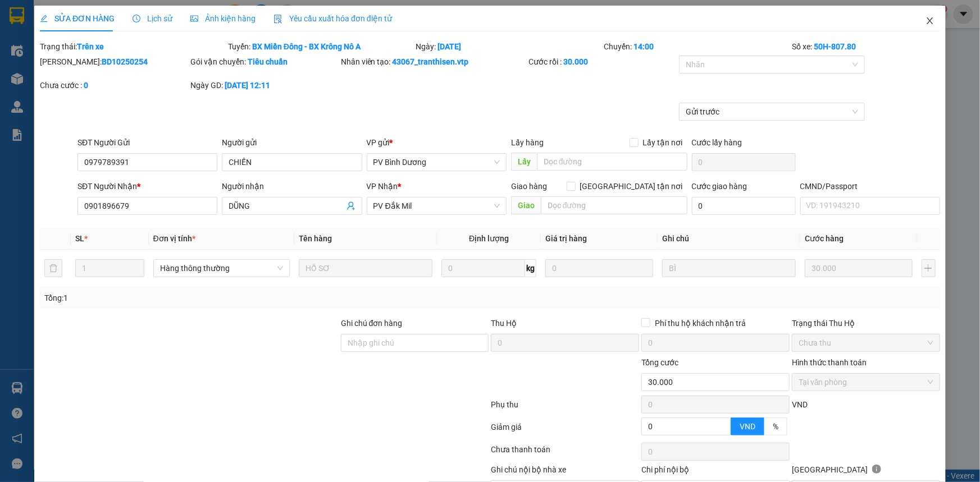
click at [925, 22] on icon "close" at bounding box center [929, 20] width 9 height 9
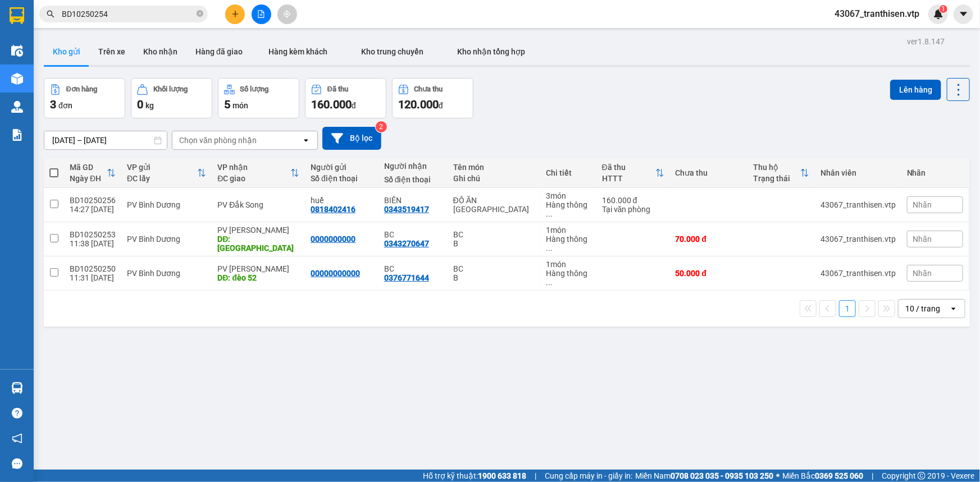
click at [164, 11] on input "BD10250254" at bounding box center [128, 14] width 132 height 12
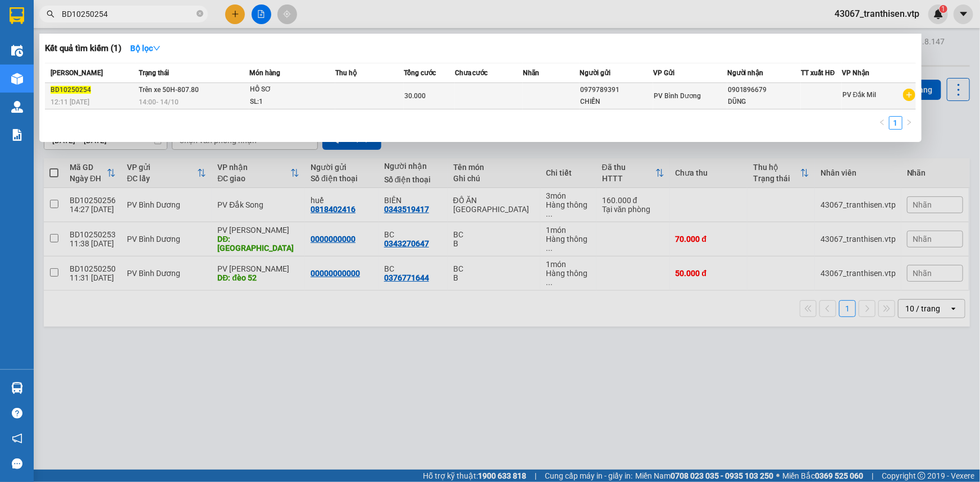
click at [216, 90] on td "Trên xe 50H-807.80 14:00 [DATE]" at bounding box center [192, 96] width 113 height 26
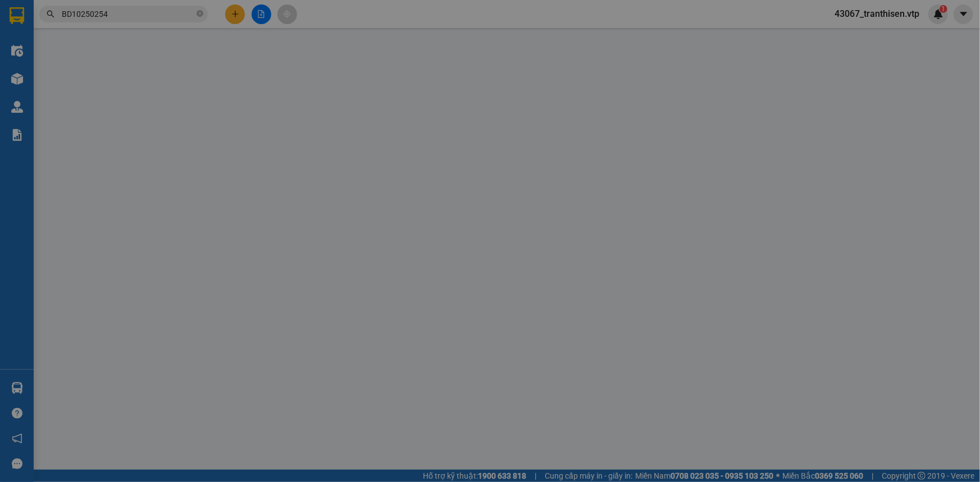
type input "0979789391"
type input "CHIẾN"
type input "0901896679"
type input "DŨNG"
type input "0"
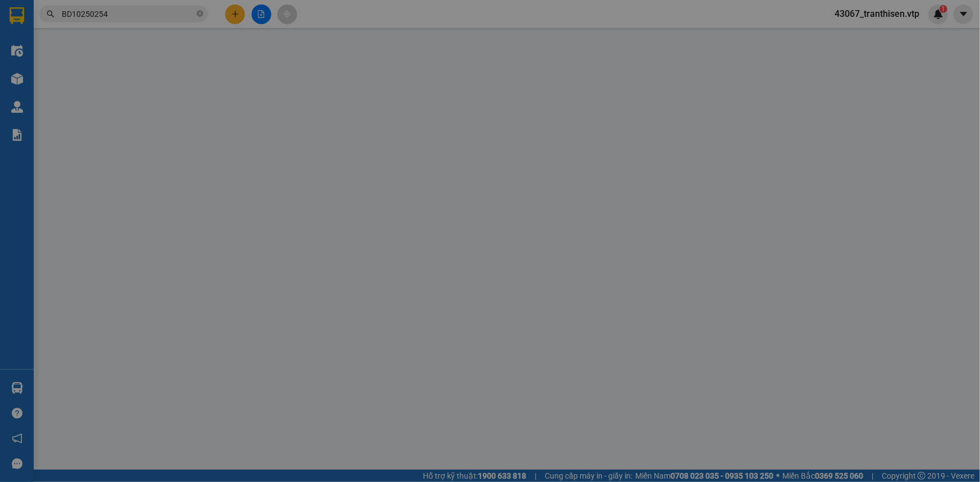
type input "30.000"
type input "1.500"
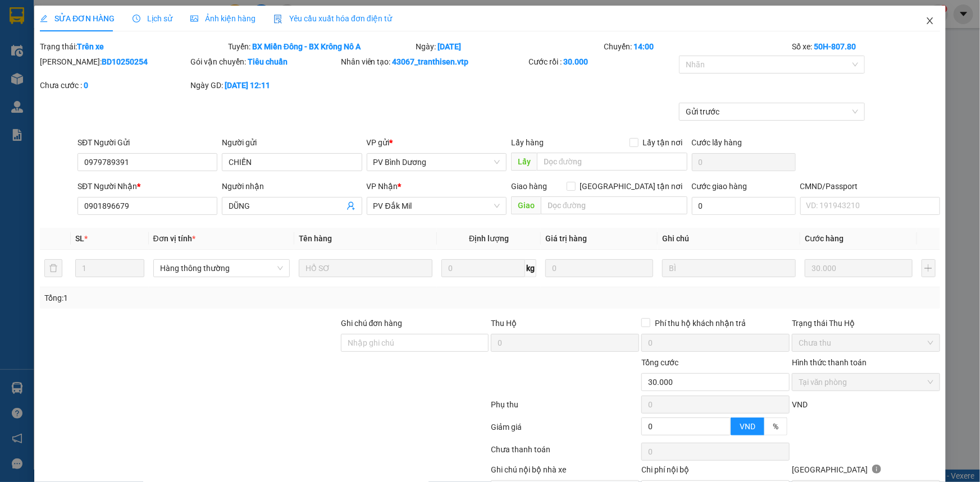
click at [925, 21] on icon "close" at bounding box center [929, 20] width 9 height 9
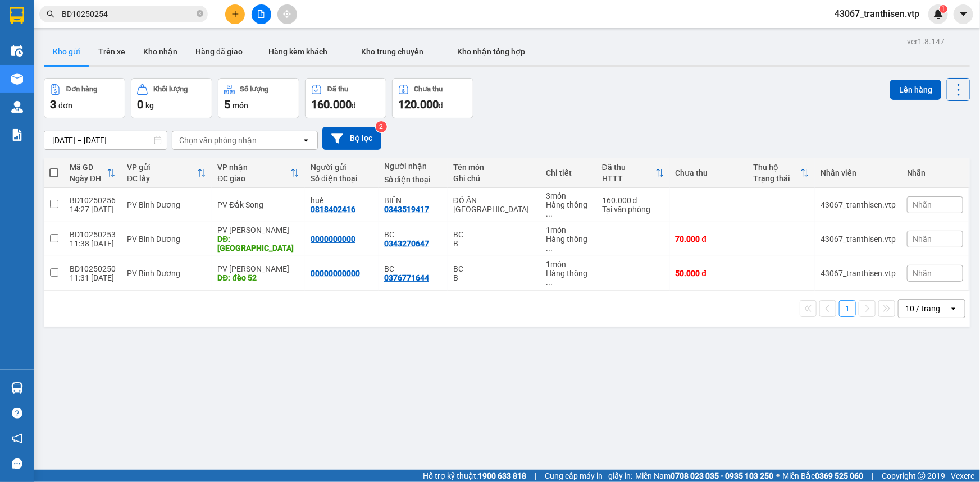
click at [236, 13] on icon "plus" at bounding box center [235, 14] width 8 height 8
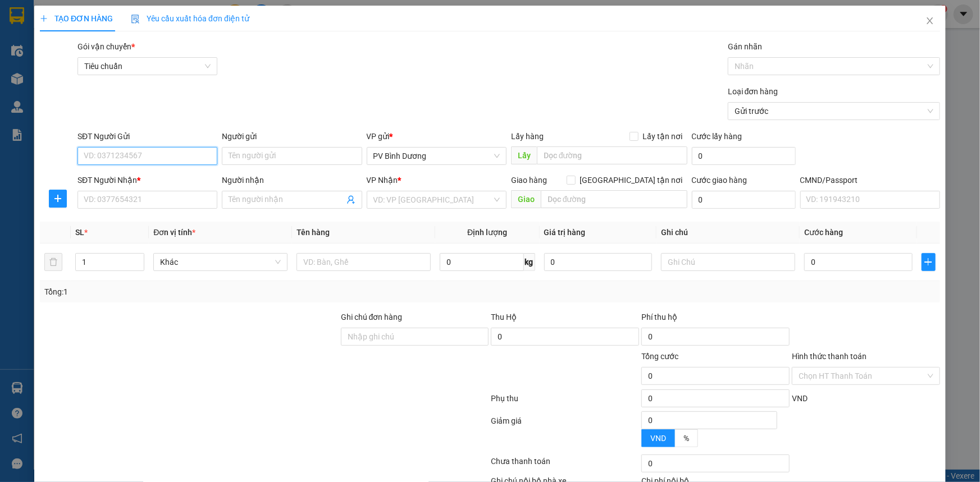
click at [190, 155] on input "SĐT Người Gửi" at bounding box center [147, 156] width 140 height 18
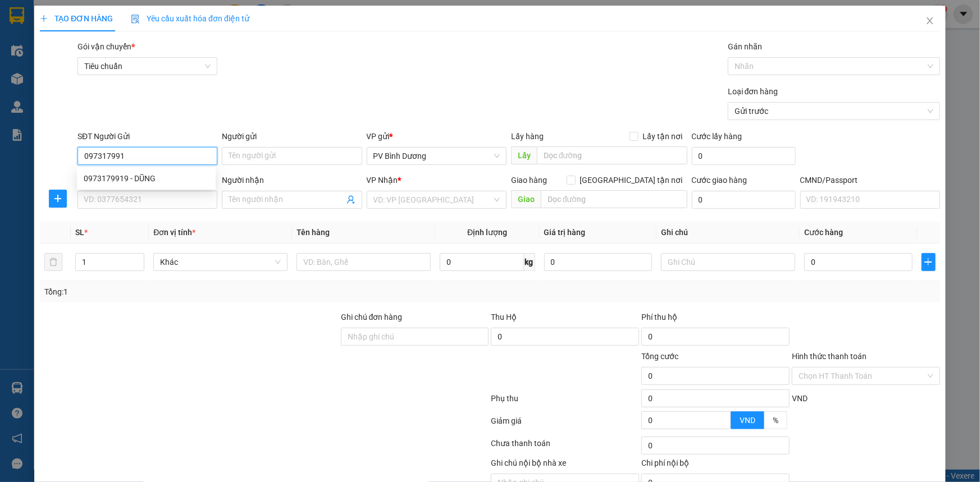
type input "0973179919"
click at [178, 180] on div "0973179919 - DŨNG" at bounding box center [146, 178] width 125 height 12
type input "DŨNG"
type input "0965426644"
type input "A MY"
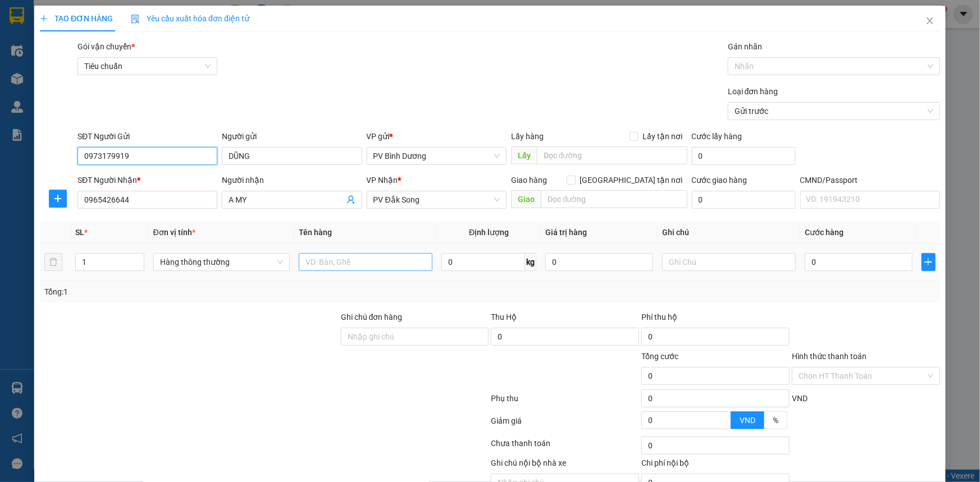
type input "0973179919"
click at [373, 264] on input "text" at bounding box center [366, 262] width 134 height 18
type input "A"
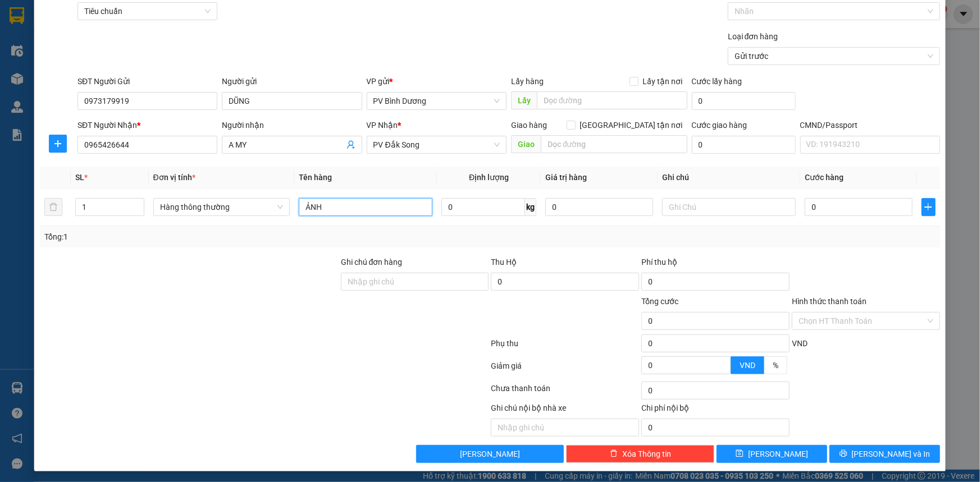
scroll to position [57, 0]
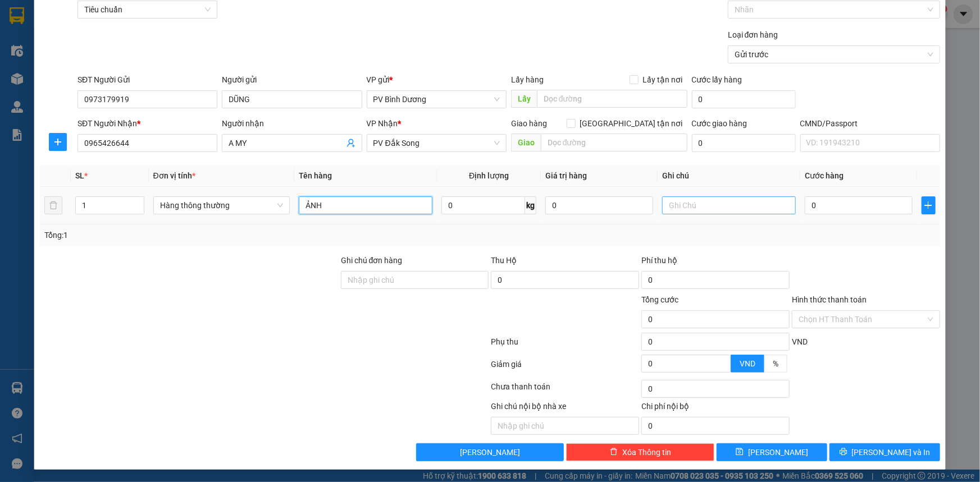
type input "ẢNH"
click at [713, 208] on input "text" at bounding box center [729, 205] width 134 height 18
type input "K"
click at [808, 207] on input "0" at bounding box center [858, 205] width 108 height 18
type input "1"
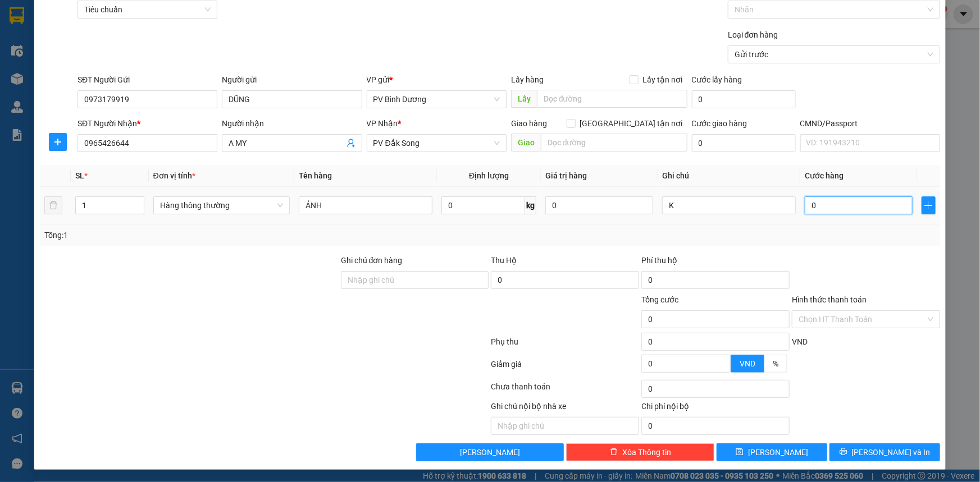
type input "1"
type input "10"
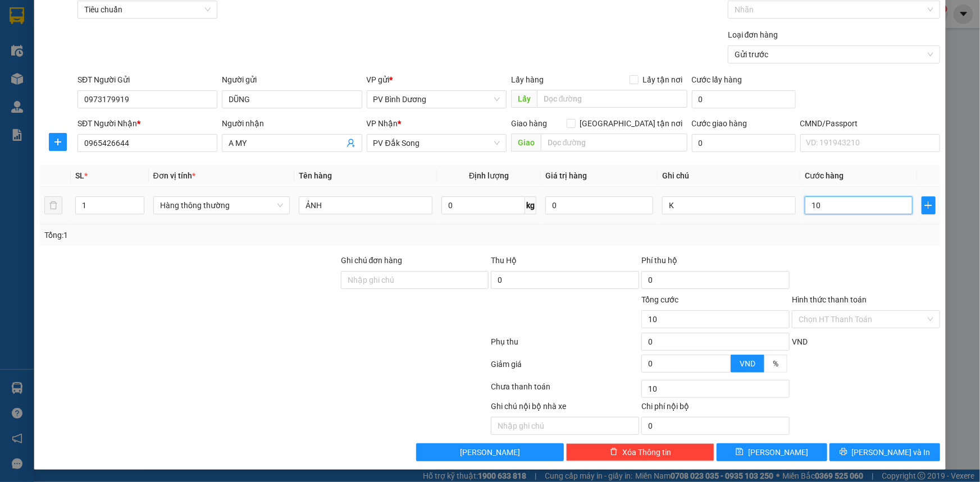
type input "100"
type input "1.000"
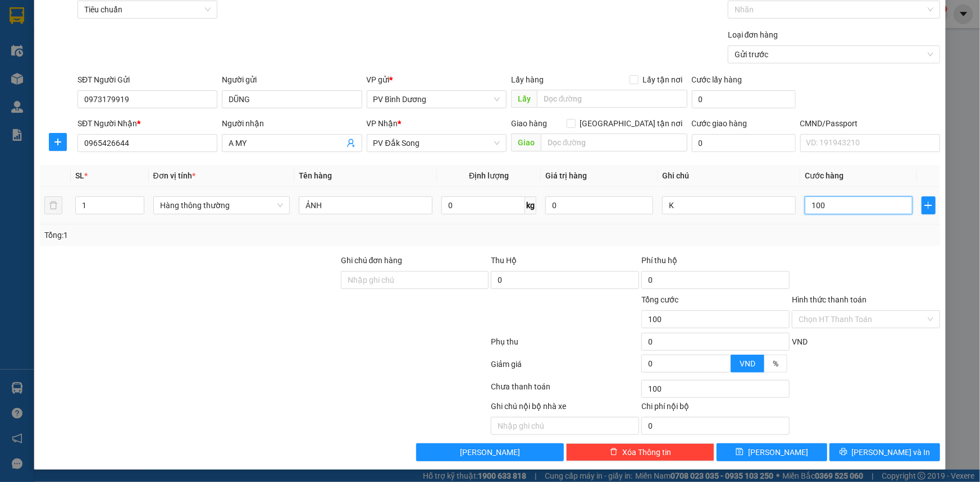
type input "1.000"
type input "10.000"
type input "100.000"
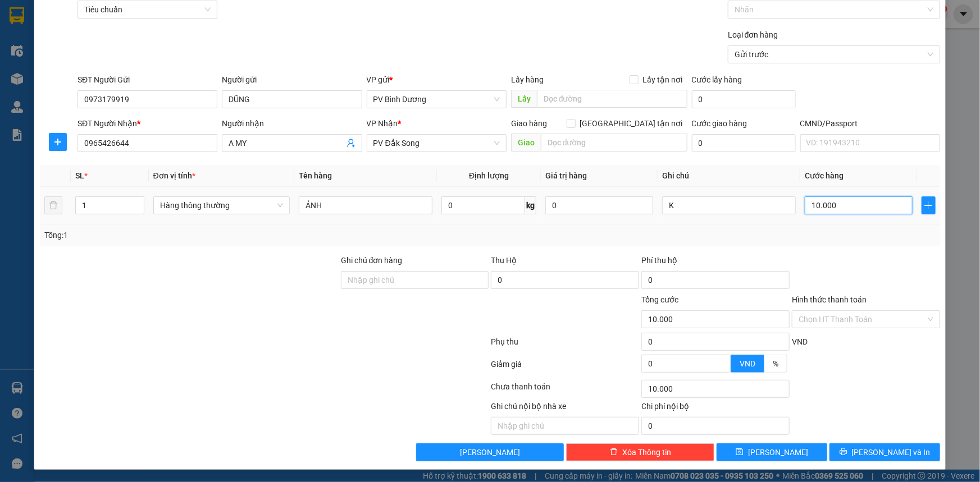
type input "100.000"
click at [769, 449] on span "[PERSON_NAME]" at bounding box center [778, 452] width 60 height 12
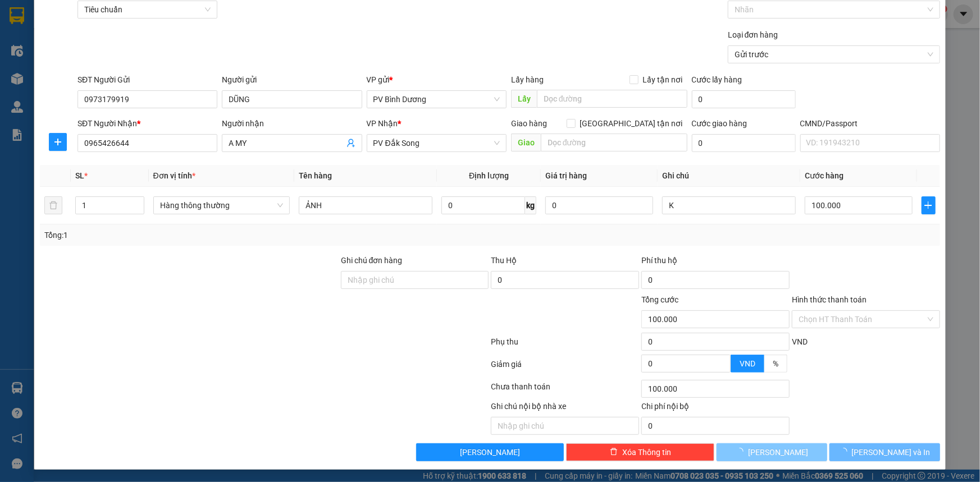
type input "0"
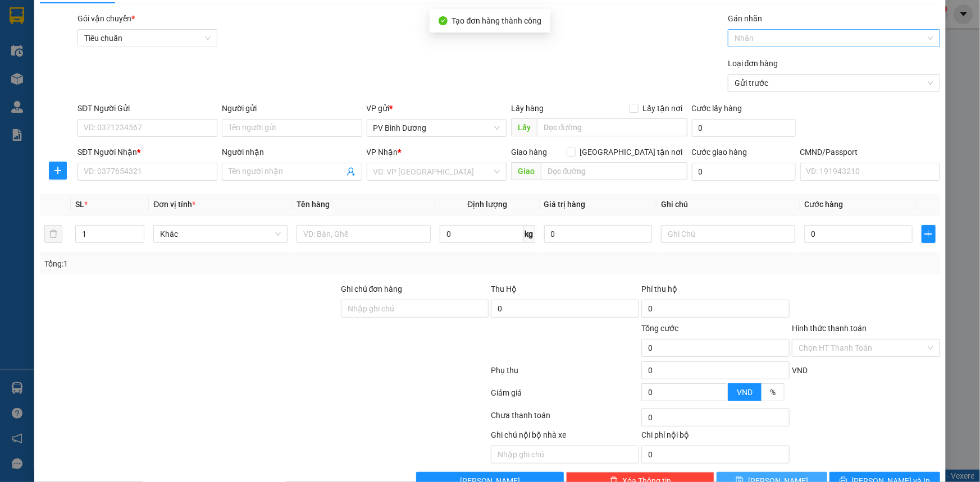
scroll to position [0, 0]
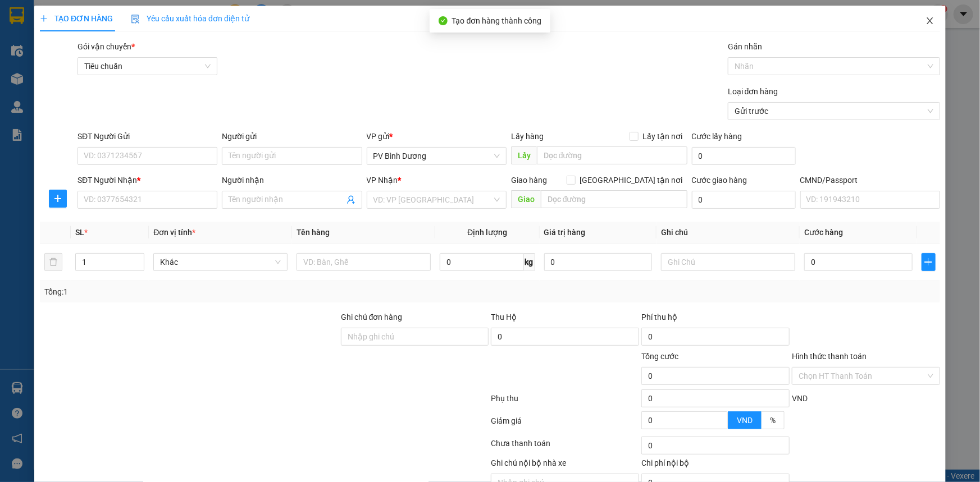
click at [926, 22] on icon "close" at bounding box center [929, 20] width 9 height 9
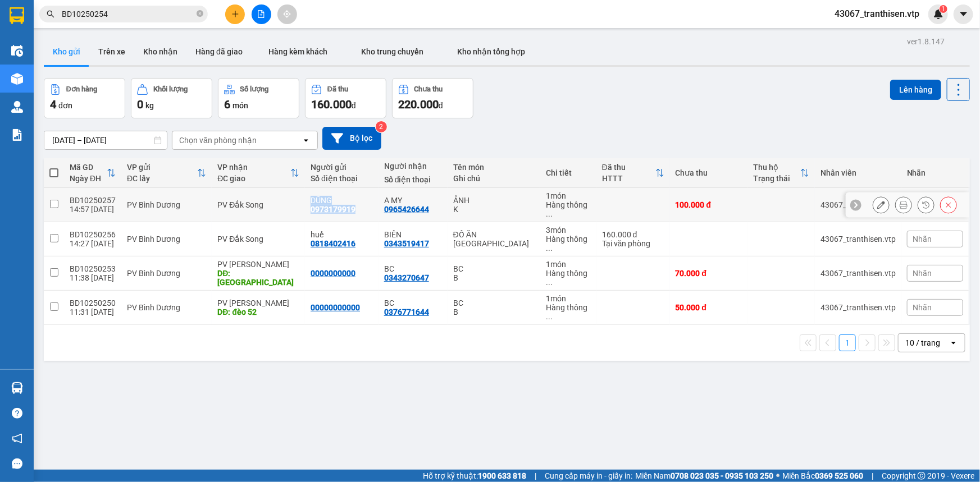
drag, startPoint x: 359, startPoint y: 204, endPoint x: 300, endPoint y: 201, distance: 59.0
click at [300, 201] on tr "BD10250257 14:57 [DATE] PV Bình Dương PV Đắk Song DŨNG 0973179919 A MY 0965426…" at bounding box center [507, 205] width 926 height 34
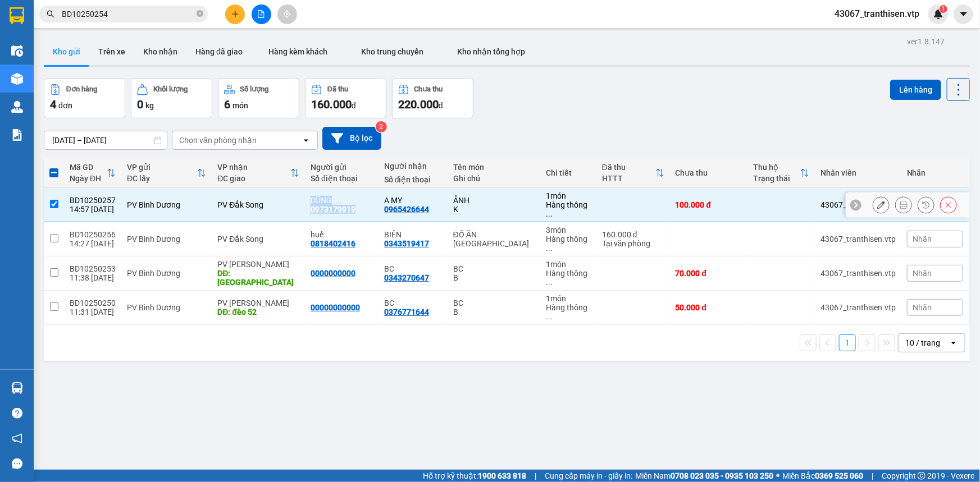
click at [333, 206] on div "0973179919" at bounding box center [332, 209] width 45 height 9
drag, startPoint x: 355, startPoint y: 207, endPoint x: 308, endPoint y: 207, distance: 47.2
click at [308, 207] on td "DŨNG 0973179919" at bounding box center [342, 205] width 74 height 34
checkbox input "false"
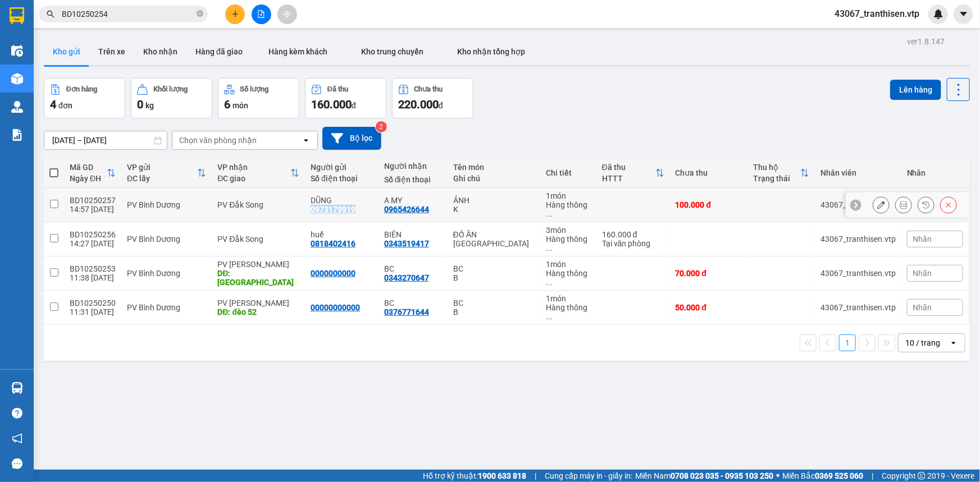
copy div "0973179919"
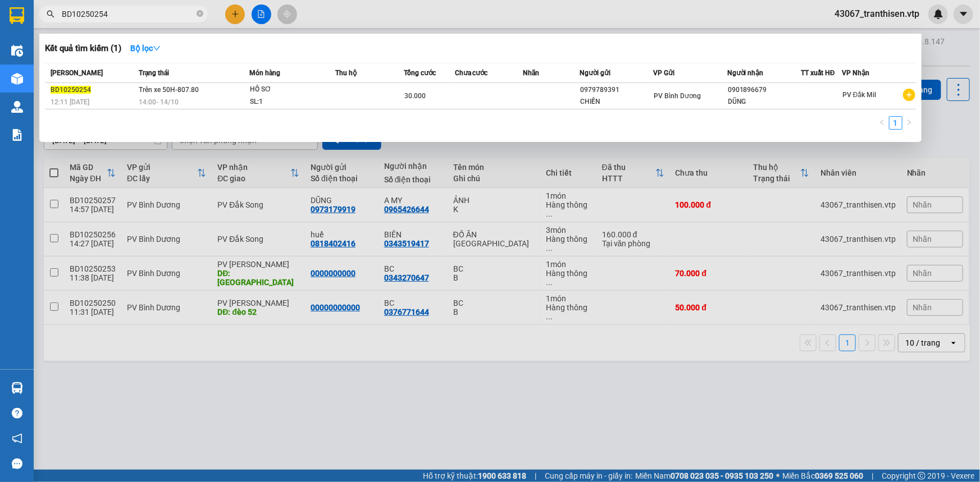
click at [103, 12] on input "BD10250254" at bounding box center [128, 14] width 132 height 12
drag, startPoint x: 117, startPoint y: 16, endPoint x: 38, endPoint y: 26, distance: 80.3
click at [38, 24] on div "Kết quả tìm kiếm ( 1 ) Bộ lọc Mã ĐH Trạng thái Món hàng Thu hộ Tổng cước Chưa c…" at bounding box center [109, 14] width 219 height 20
paste input "0973179919"
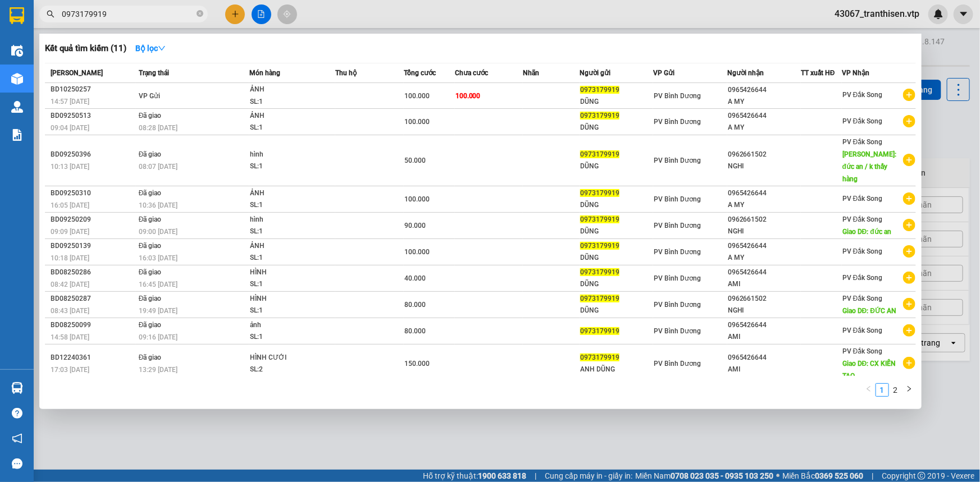
type input "0973179919"
click at [956, 153] on div at bounding box center [490, 241] width 980 height 482
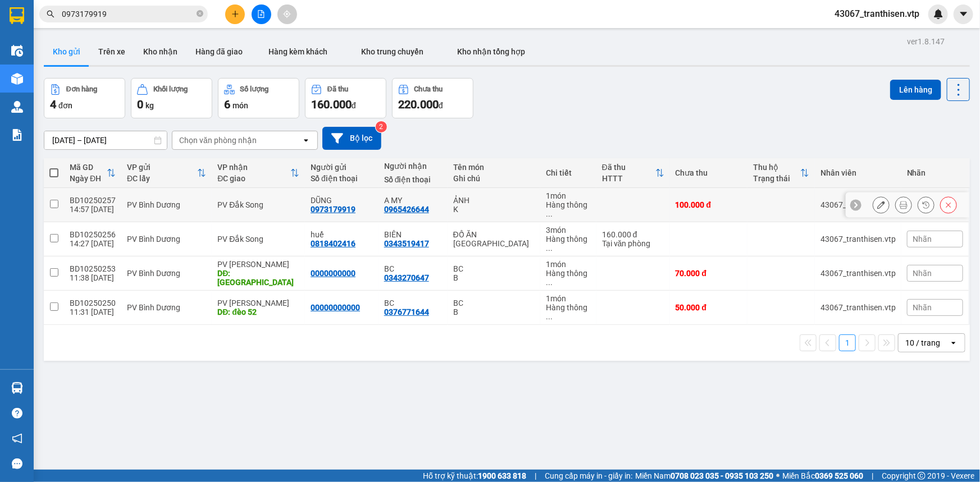
click at [161, 206] on td "PV Bình Dương" at bounding box center [166, 205] width 90 height 34
checkbox input "true"
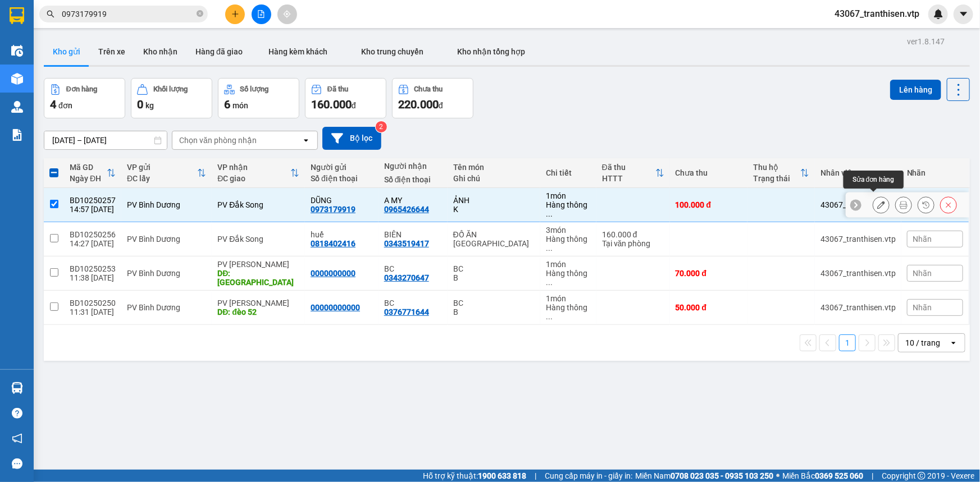
click at [877, 201] on icon at bounding box center [881, 205] width 8 height 8
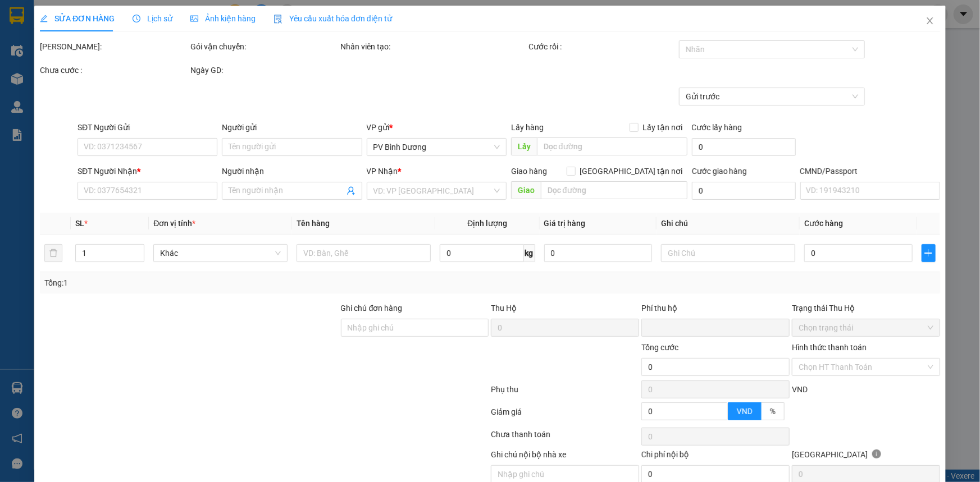
type input "0973179919"
type input "DŨNG"
type input "0965426644"
type input "A MY"
type input "0"
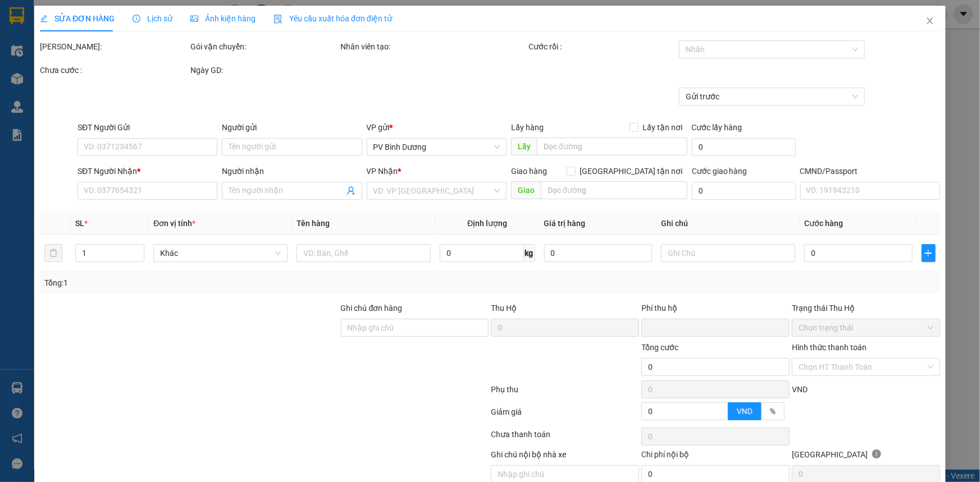
type input "100.000"
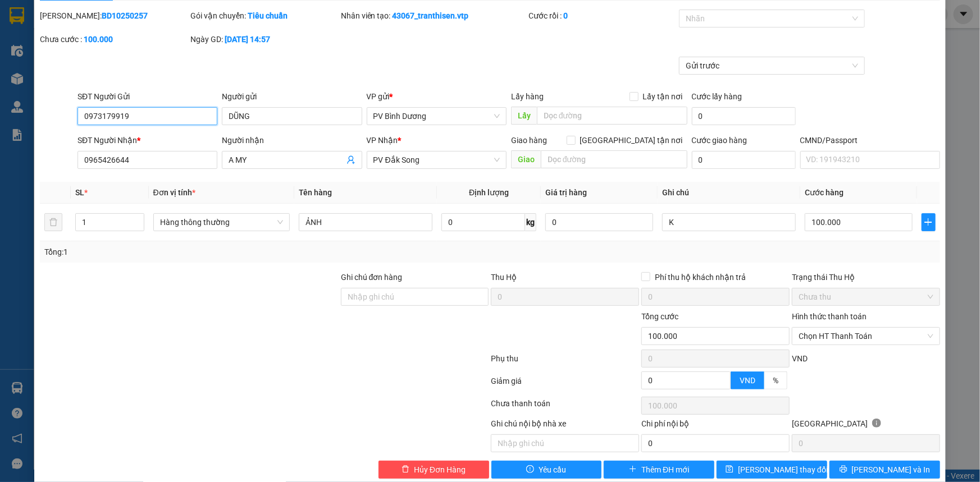
scroll to position [48, 0]
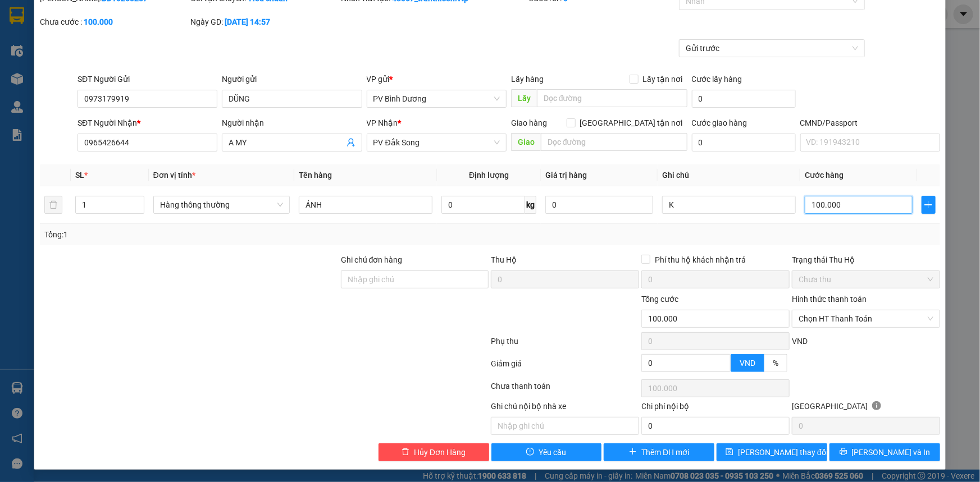
type input "8"
type input "80"
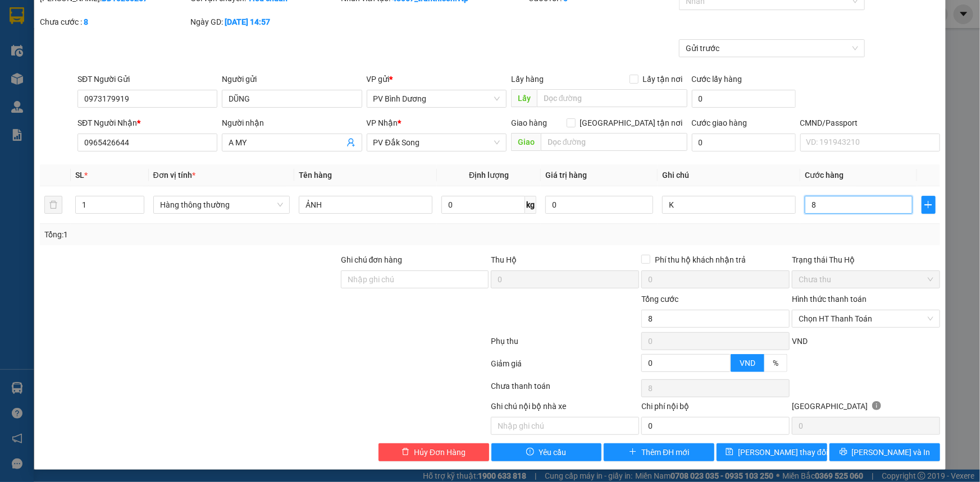
type input "80"
type input "800"
type input "8.000"
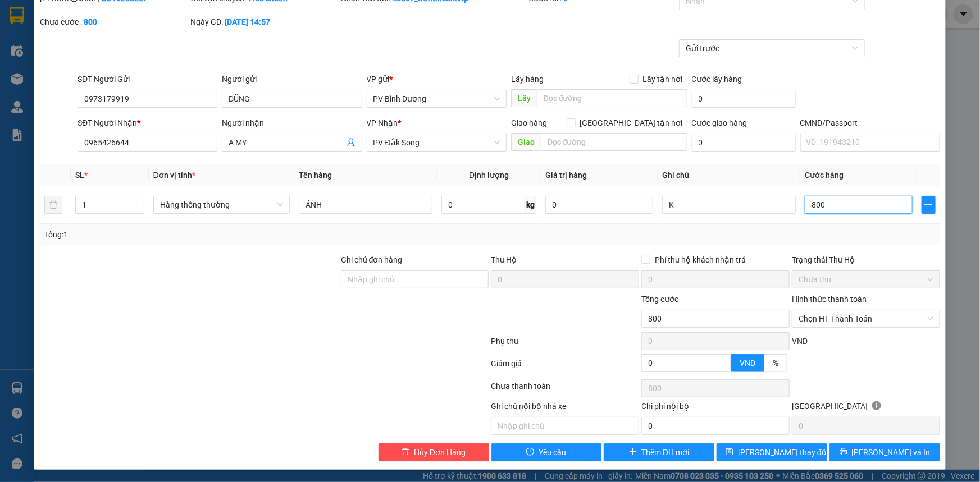
type input "8.000"
type input "80.000"
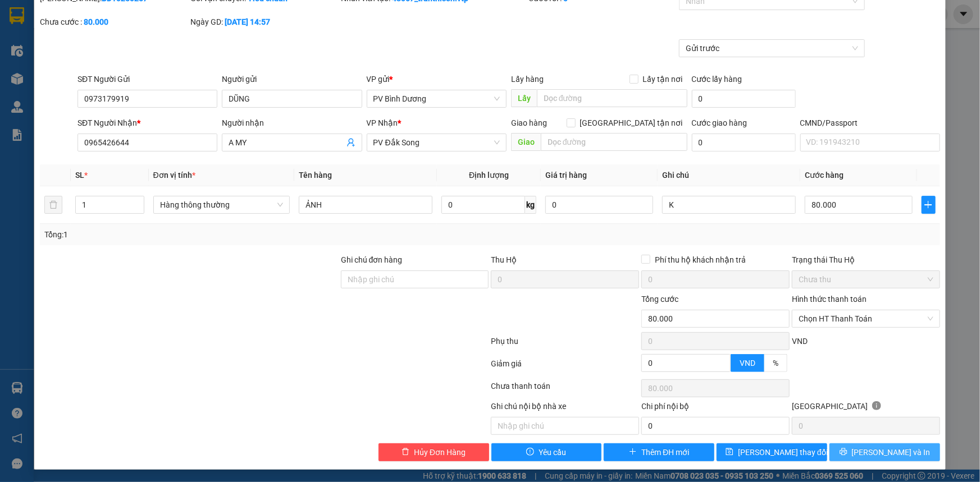
click at [847, 449] on icon "printer" at bounding box center [843, 452] width 8 height 8
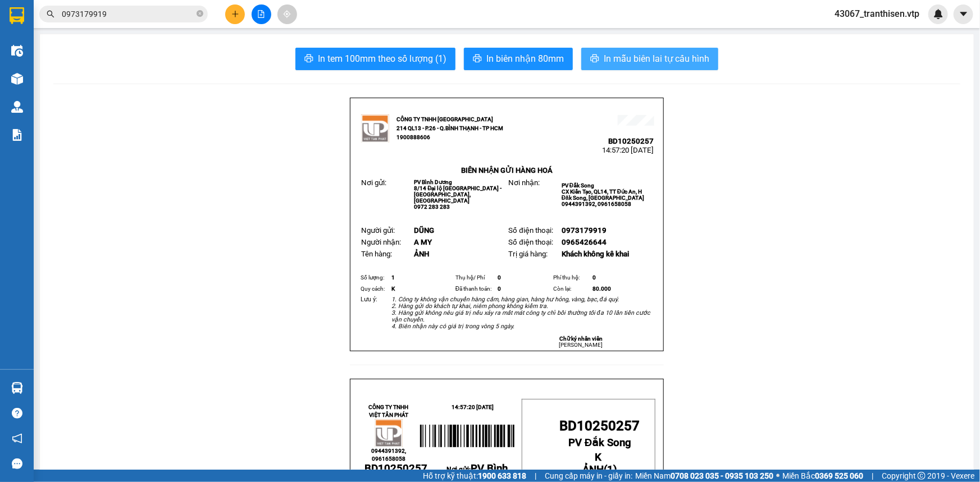
click at [697, 59] on span "In mẫu biên lai tự cấu hình" at bounding box center [656, 59] width 106 height 14
click at [126, 11] on input "0973179919" at bounding box center [128, 14] width 132 height 12
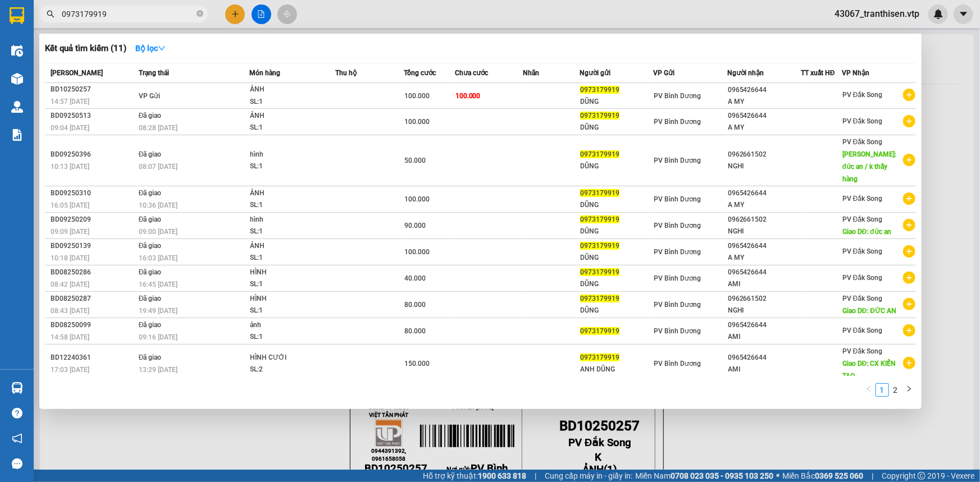
drag, startPoint x: 126, startPoint y: 11, endPoint x: 44, endPoint y: 16, distance: 82.1
click at [44, 16] on span "0973179919" at bounding box center [123, 14] width 168 height 17
paste input "BD10250254"
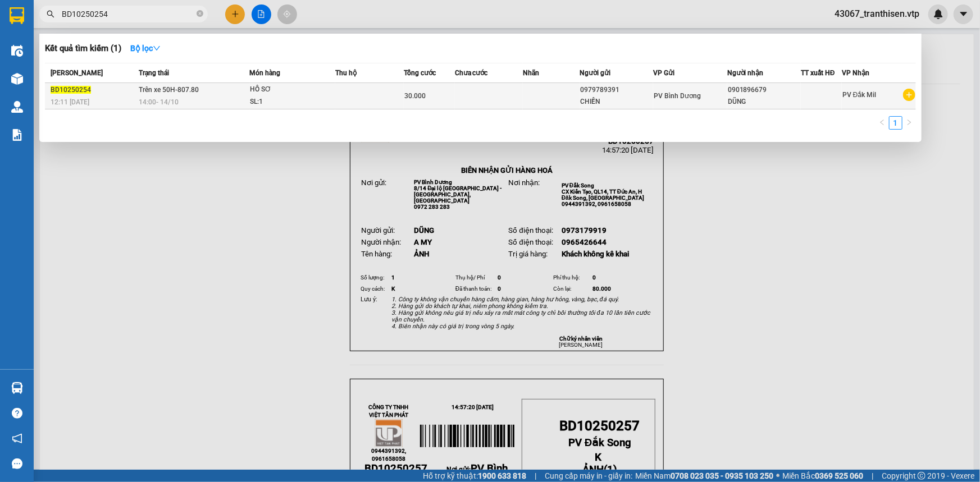
type input "BD10250254"
click at [301, 107] on div "SL: 1" at bounding box center [292, 102] width 84 height 12
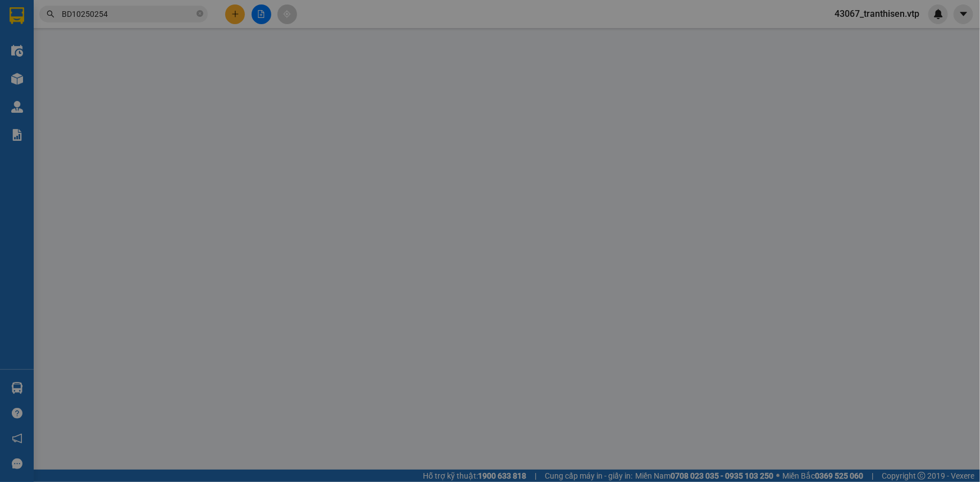
type input "1.500"
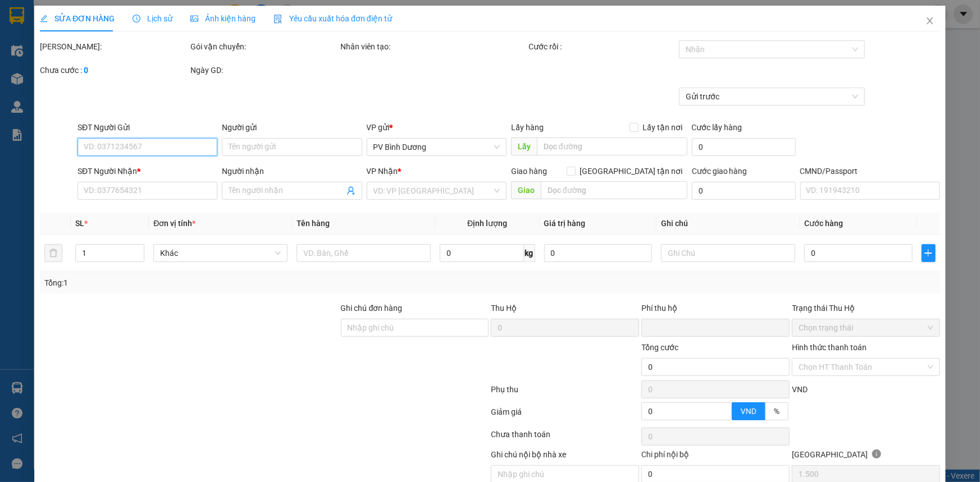
type input "0979789391"
type input "CHIẾN"
type input "0901896679"
type input "DŨNG"
type input "0"
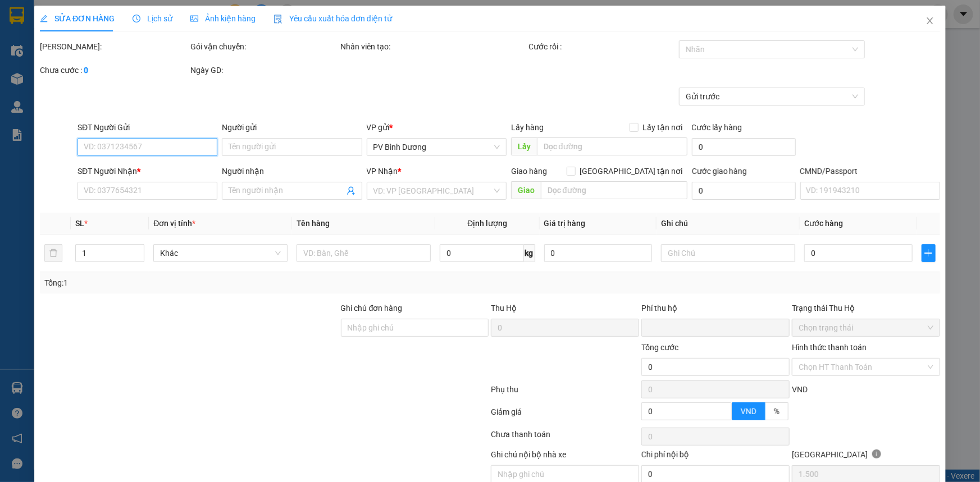
type input "30.000"
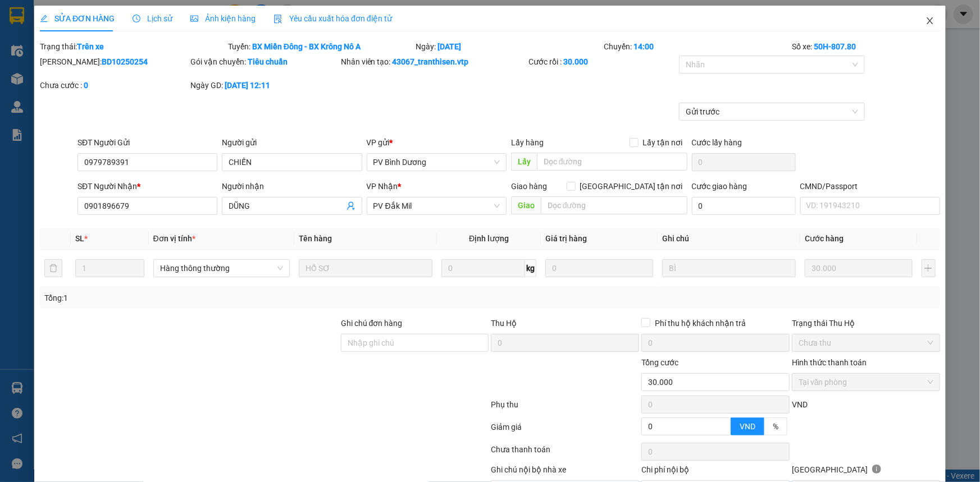
click at [926, 21] on icon "close" at bounding box center [929, 20] width 6 height 7
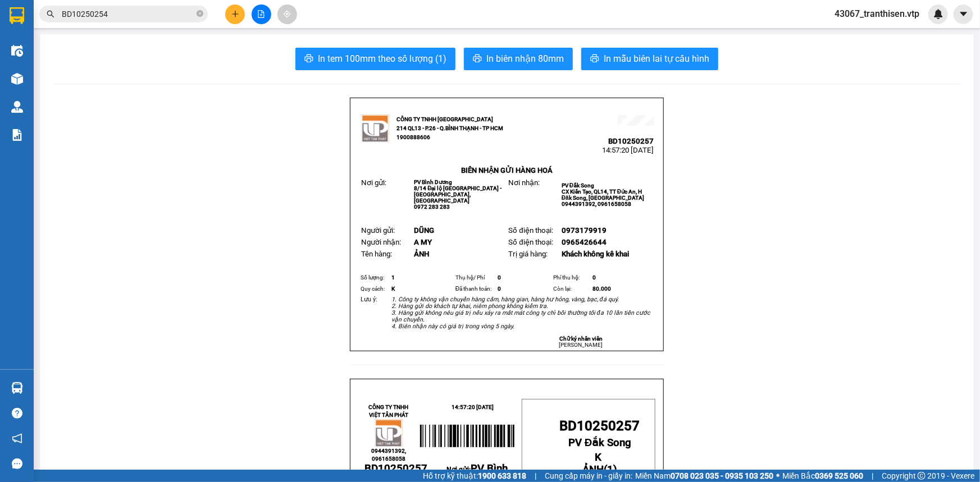
click at [257, 13] on icon "file-add" at bounding box center [261, 14] width 8 height 8
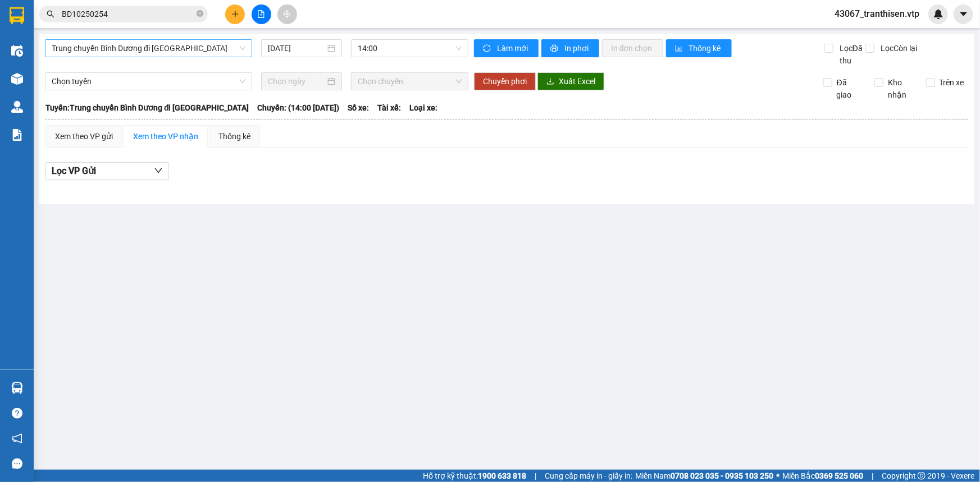
click at [193, 39] on div "Trung chuyển Bình Dương đi [GEOGRAPHIC_DATA]" at bounding box center [148, 48] width 207 height 18
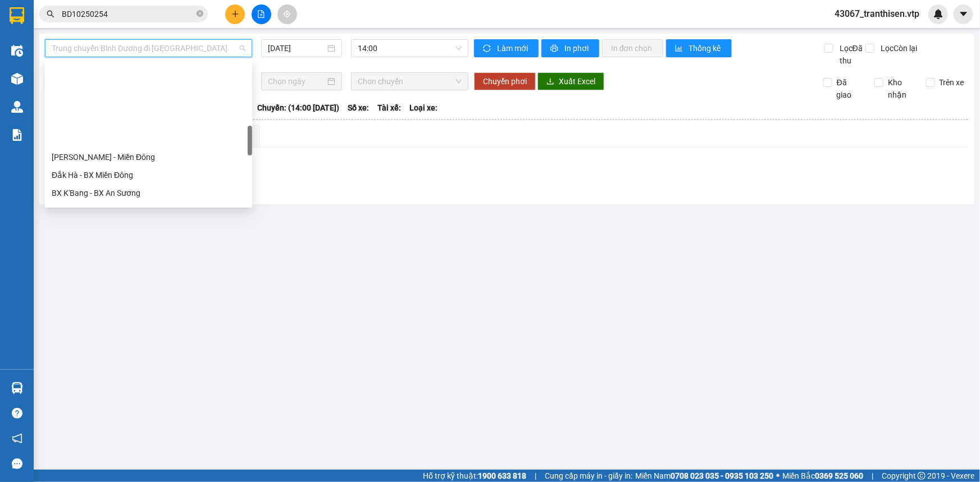
scroll to position [357, 0]
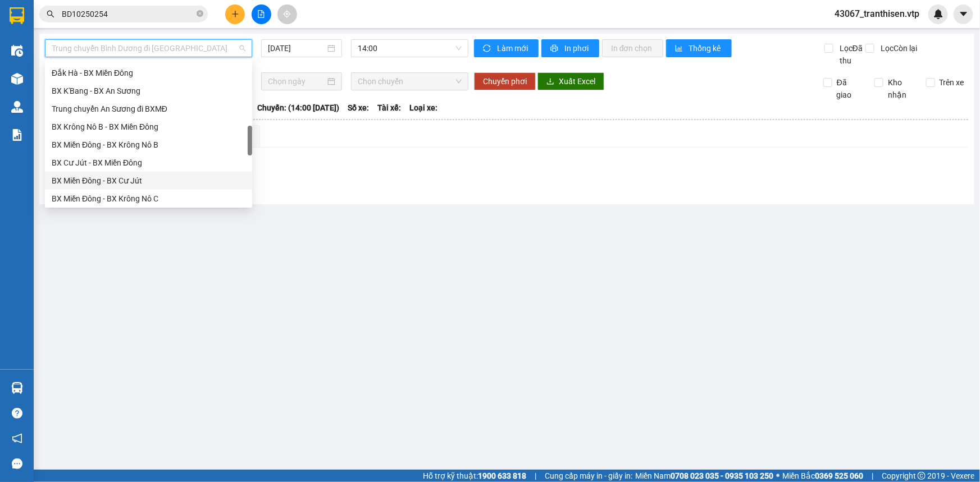
click at [118, 179] on div "BX Miền Đông - BX Cư Jút" at bounding box center [149, 181] width 194 height 12
type input "[DATE]"
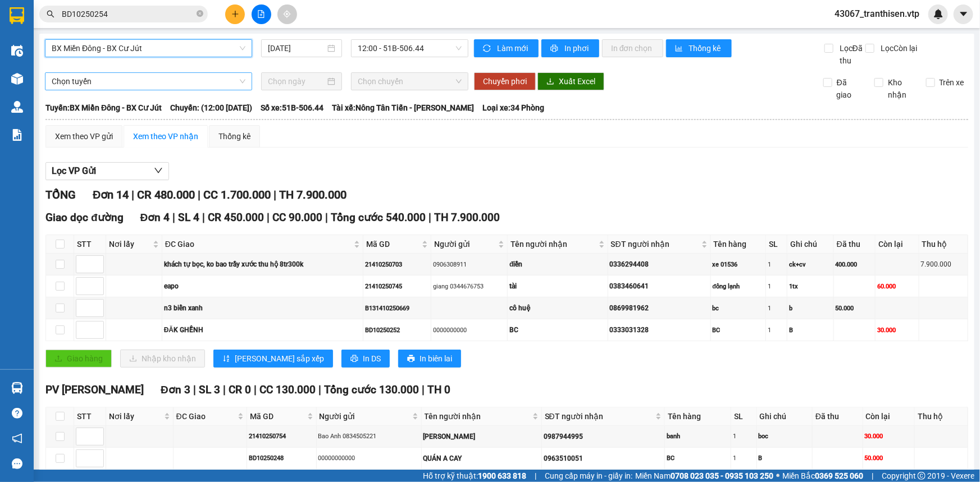
click at [206, 79] on span "Chọn tuyến" at bounding box center [149, 81] width 194 height 17
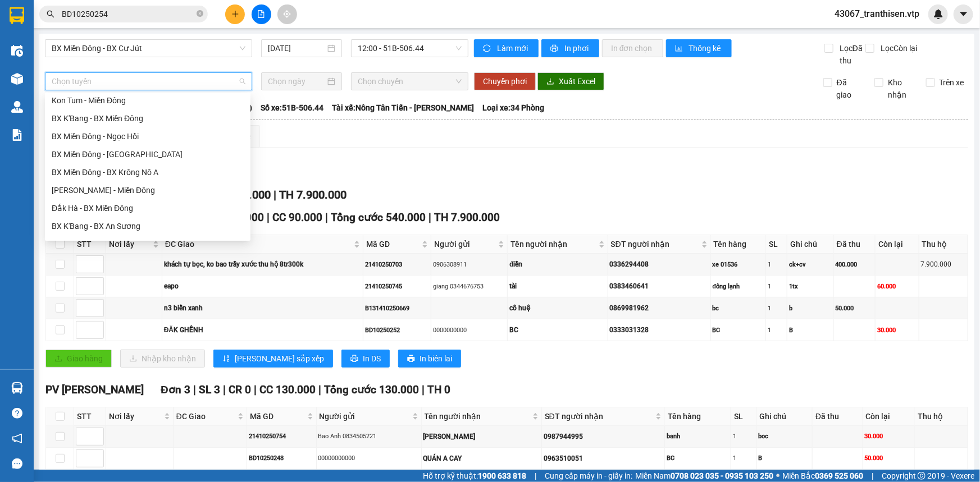
scroll to position [357, 0]
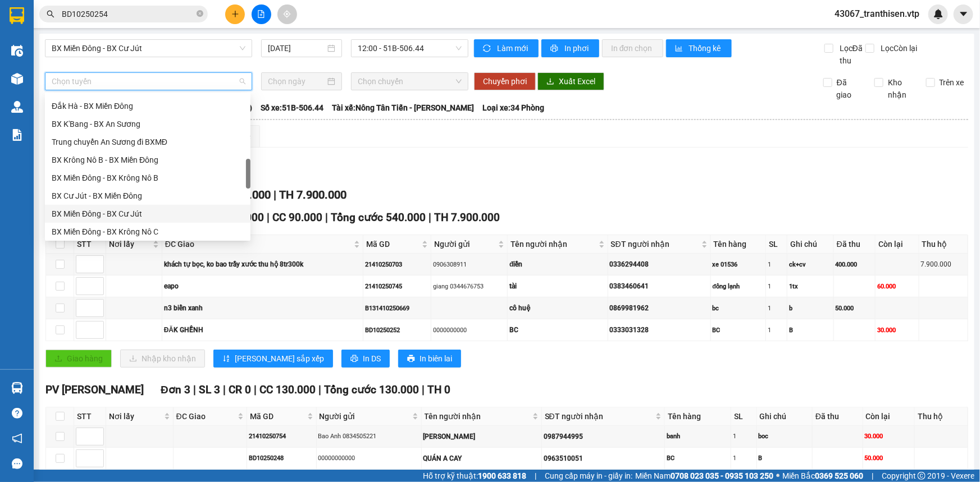
click at [167, 212] on div "BX Miền Đông - BX Cư Jút" at bounding box center [148, 214] width 192 height 12
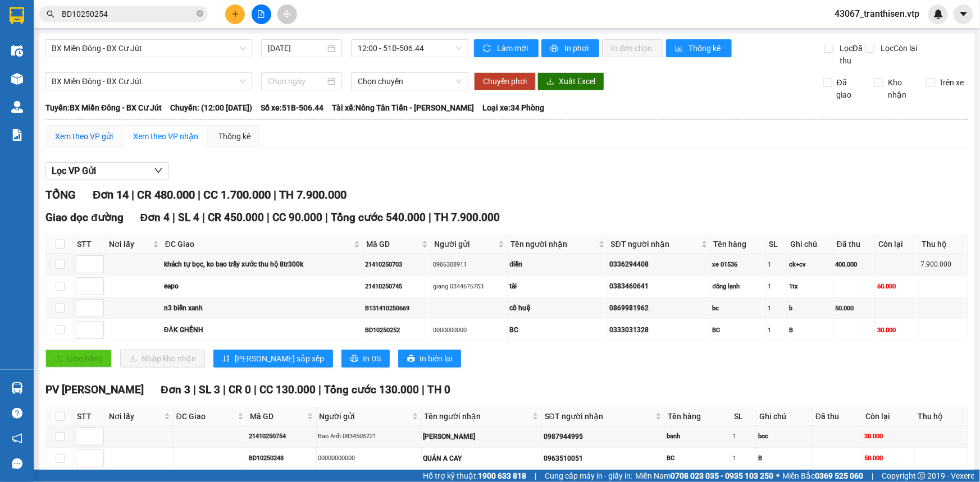
click at [94, 139] on div "Xem theo VP gửi" at bounding box center [84, 136] width 58 height 12
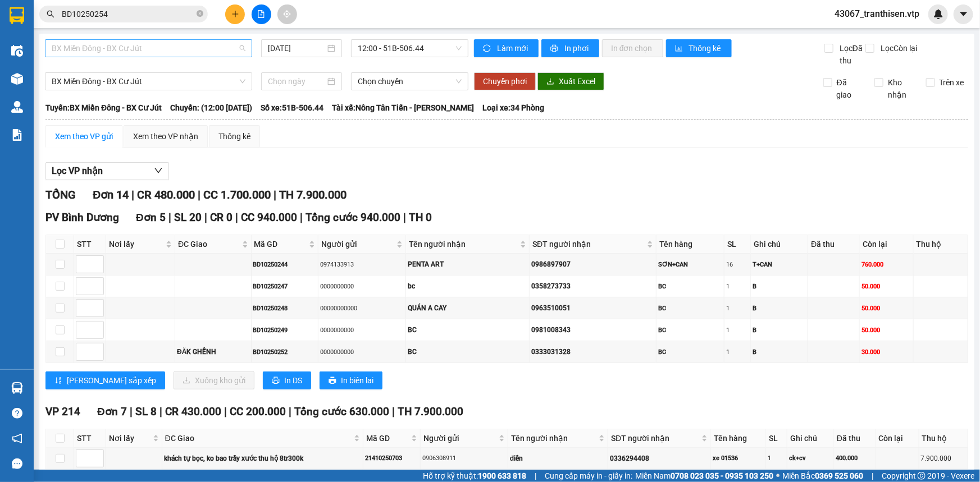
click at [163, 50] on span "BX Miền Đông - BX Cư Jút" at bounding box center [149, 48] width 194 height 17
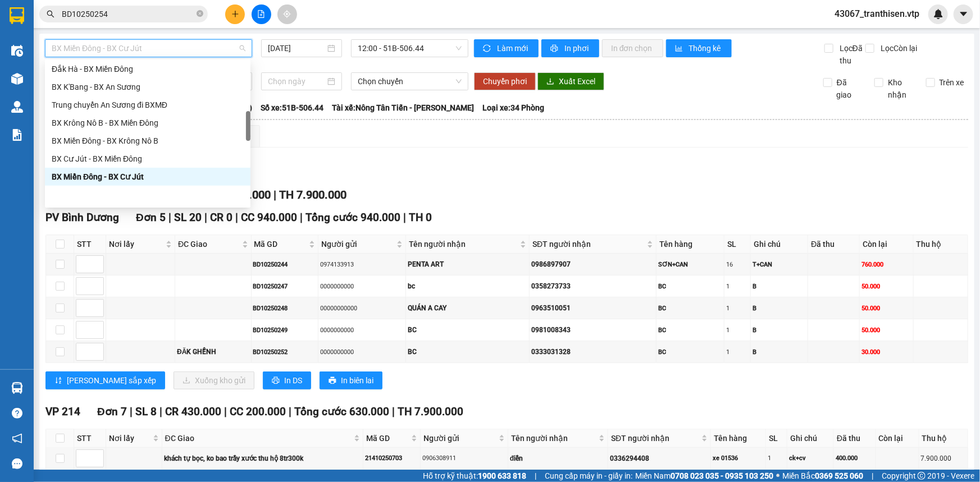
scroll to position [310, 0]
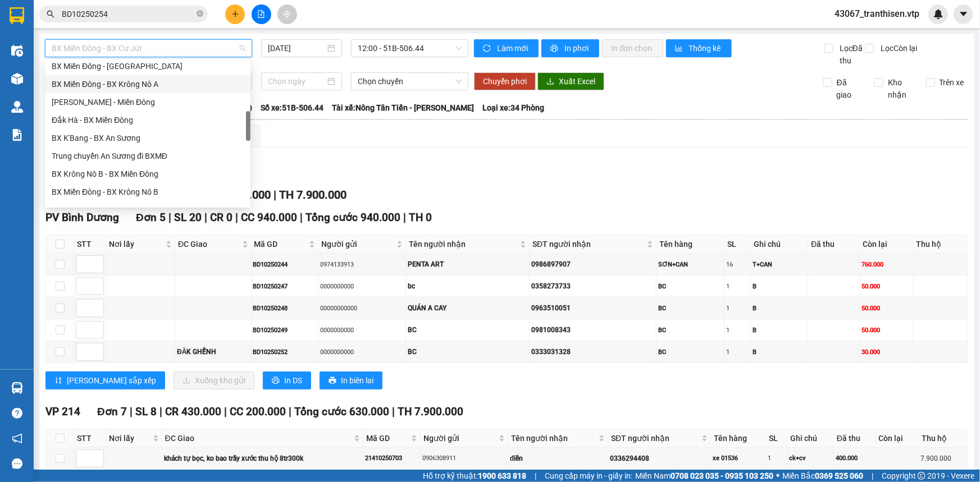
click at [181, 79] on div "BX Miền Đông - BX Krông Nô A" at bounding box center [148, 84] width 192 height 12
type input "[DATE]"
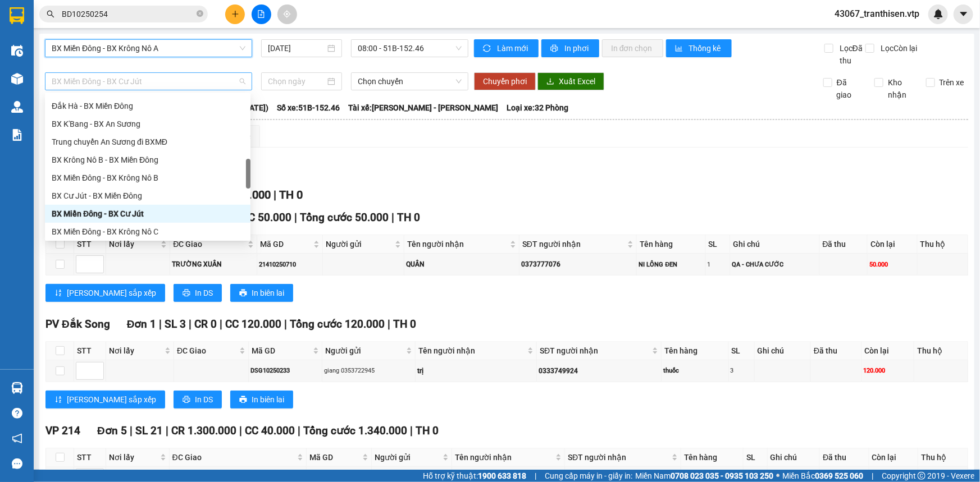
click at [174, 76] on span "BX Miền Đông - BX Cư Jút" at bounding box center [149, 81] width 194 height 17
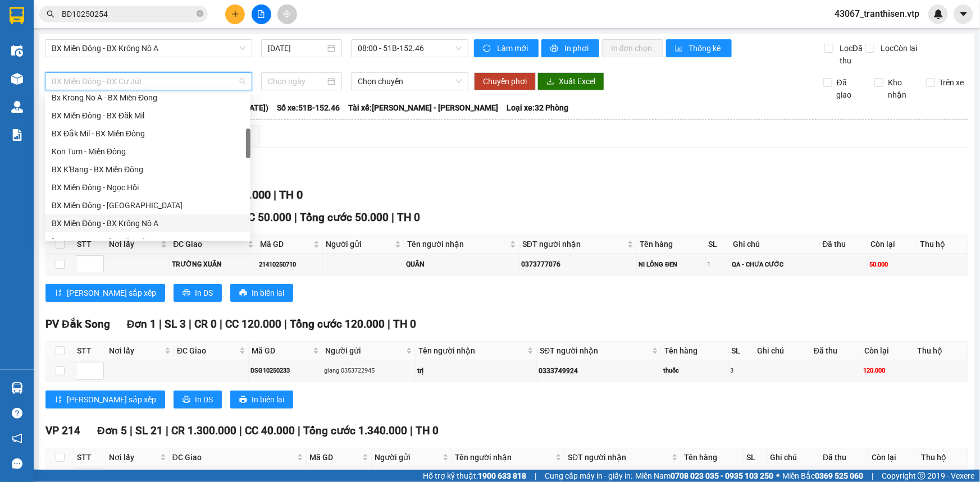
click at [166, 221] on div "BX Miền Đông - BX Krông Nô A" at bounding box center [148, 223] width 192 height 12
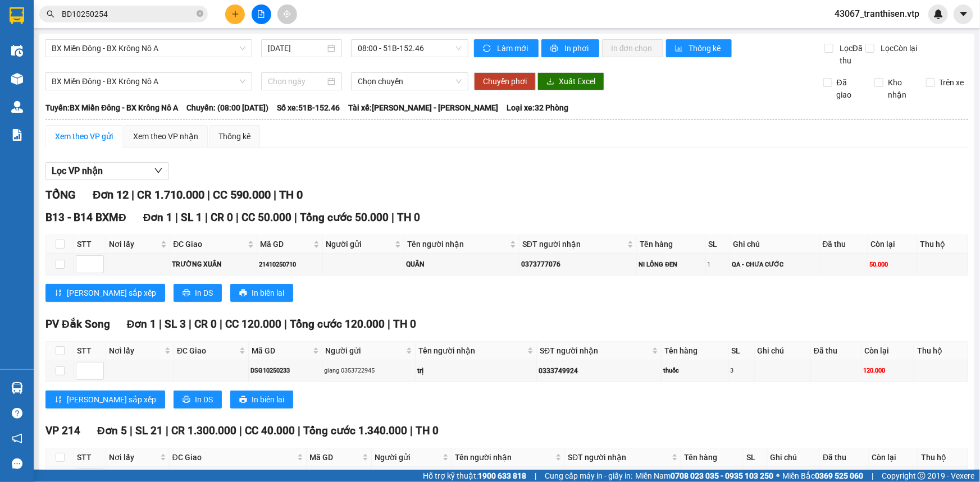
click at [99, 141] on div "Xem theo VP gửi" at bounding box center [84, 136] width 58 height 12
click at [363, 50] on span "08:00 - 51B-152.46" at bounding box center [410, 48] width 104 height 17
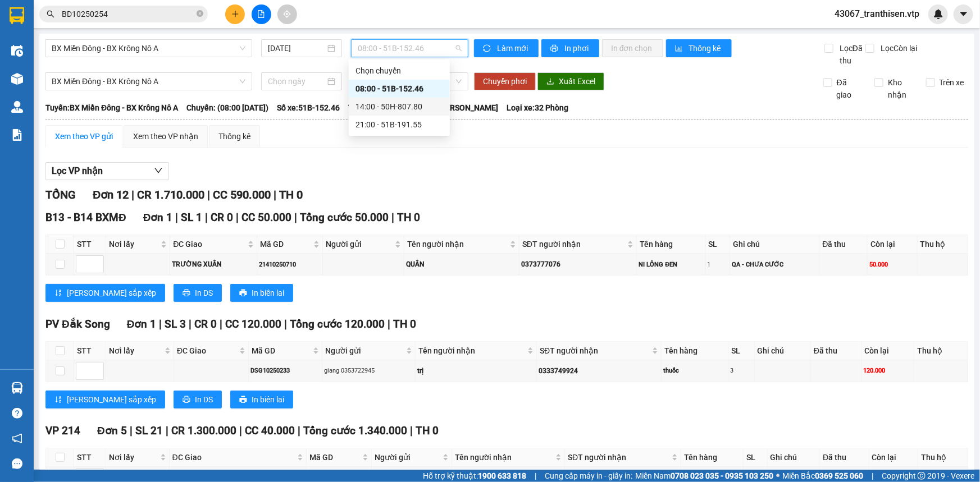
click at [369, 107] on div "14:00 - 50H-807.80" at bounding box center [399, 106] width 88 height 12
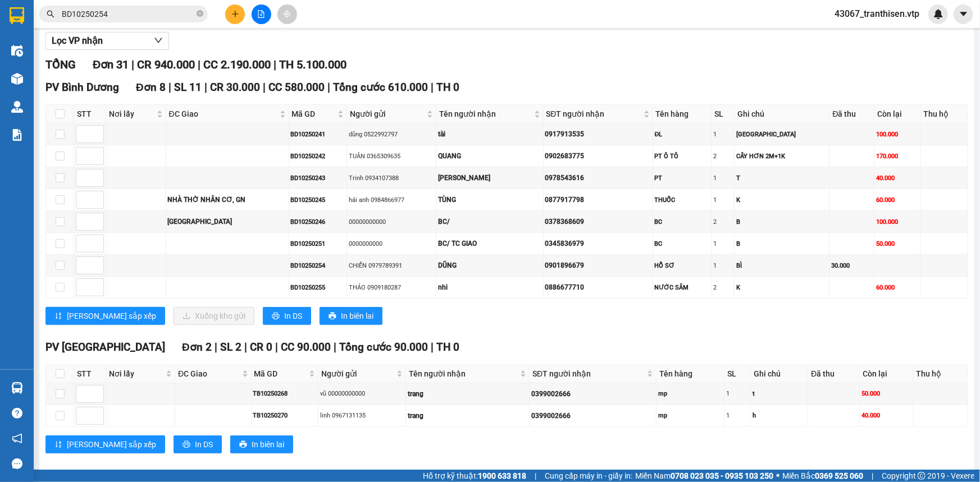
scroll to position [153, 0]
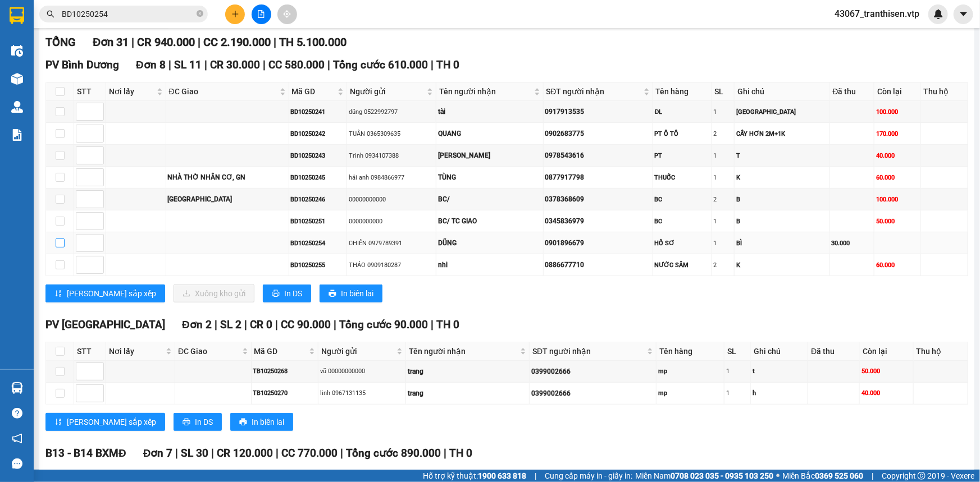
click at [62, 241] on input "checkbox" at bounding box center [60, 243] width 9 height 9
checkbox input "true"
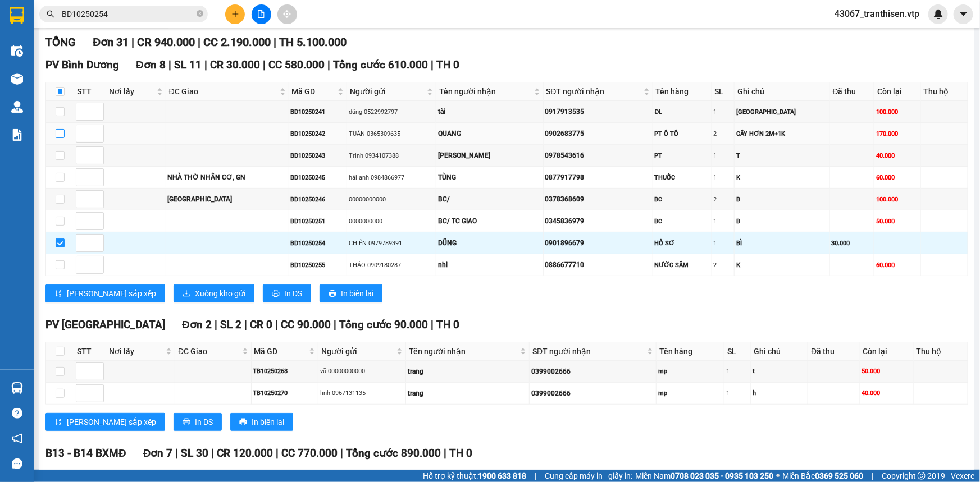
click at [59, 134] on input "checkbox" at bounding box center [60, 133] width 9 height 9
checkbox input "true"
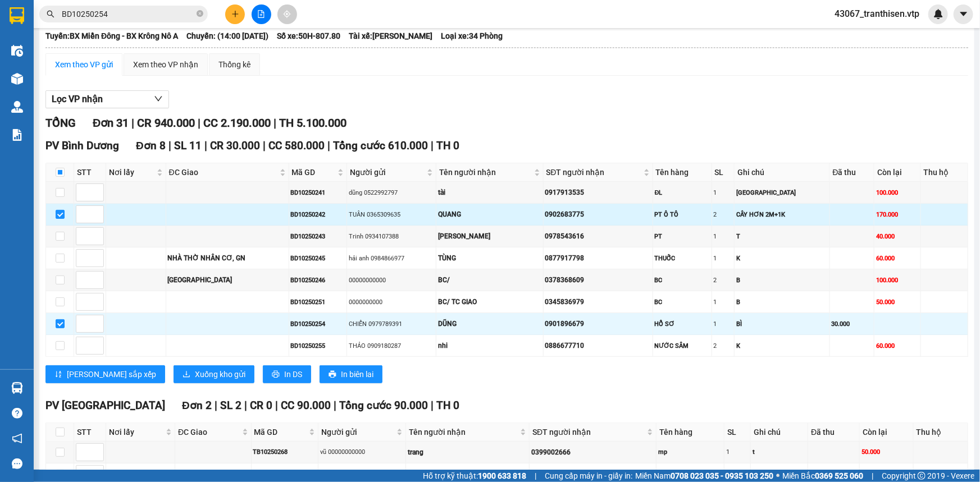
scroll to position [0, 0]
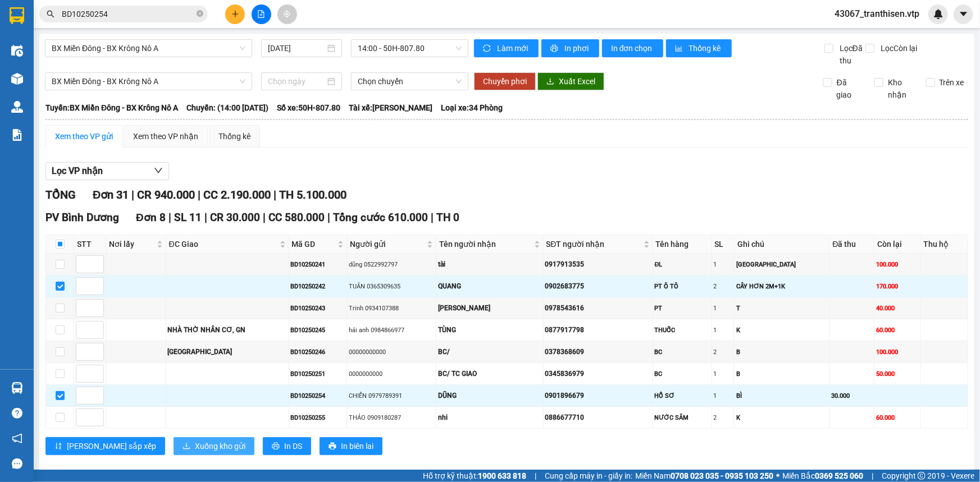
click at [195, 446] on span "Xuống kho gửi" at bounding box center [220, 446] width 51 height 12
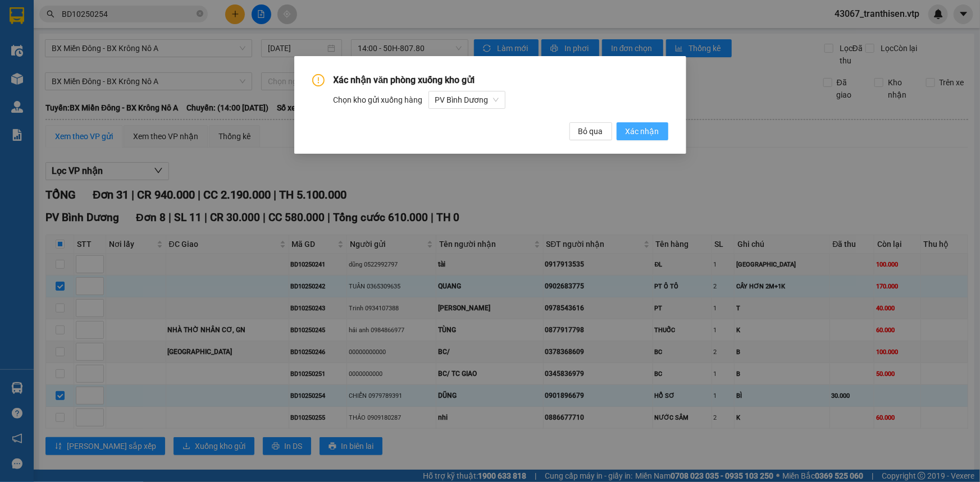
click at [642, 128] on span "Xác nhận" at bounding box center [642, 131] width 34 height 12
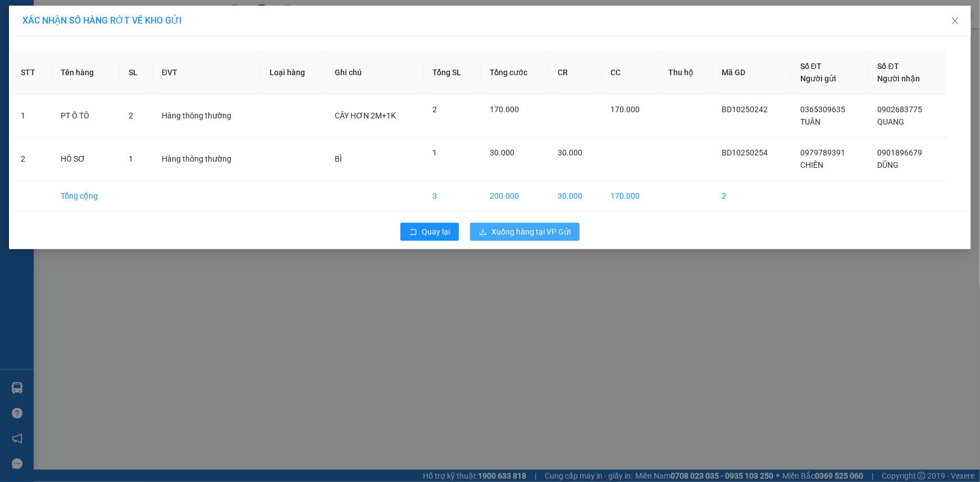
click at [555, 232] on span "Xuống hàng tại VP Gửi" at bounding box center [530, 232] width 79 height 12
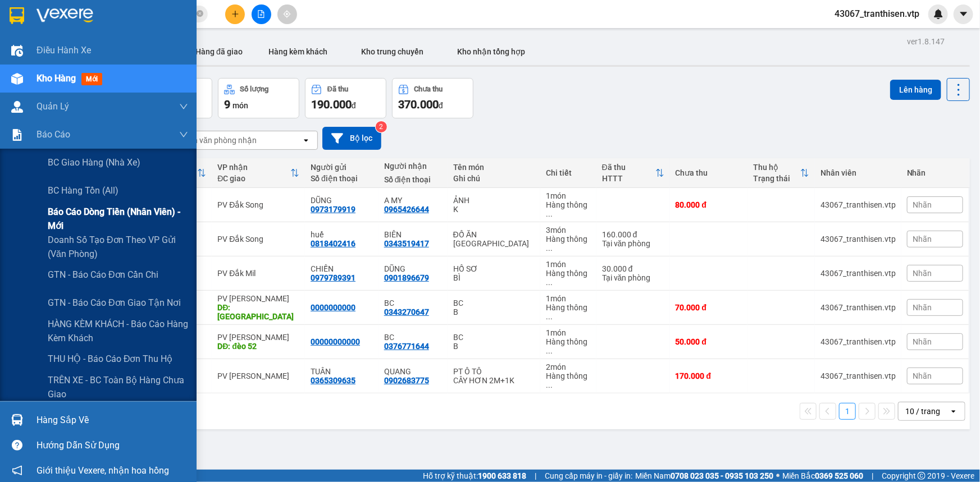
click at [91, 213] on span "Báo cáo dòng tiền (nhân viên) - mới" at bounding box center [118, 219] width 140 height 28
